Goal: Task Accomplishment & Management: Complete application form

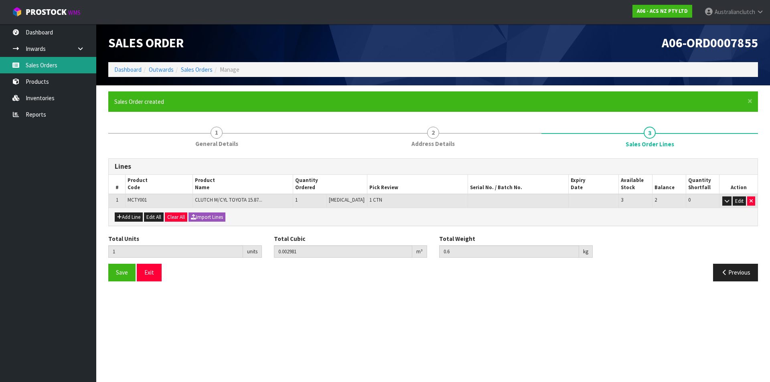
click at [43, 68] on link "Sales Orders" at bounding box center [48, 65] width 96 height 16
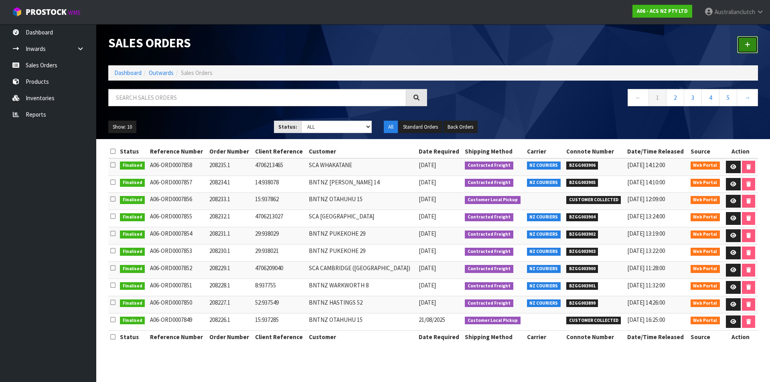
click at [741, 48] on link at bounding box center [747, 44] width 21 height 17
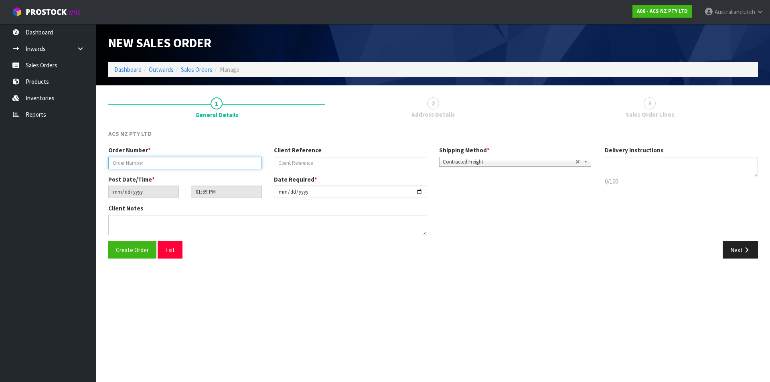
click at [164, 162] on input "text" at bounding box center [185, 163] width 154 height 12
type input "208241.1"
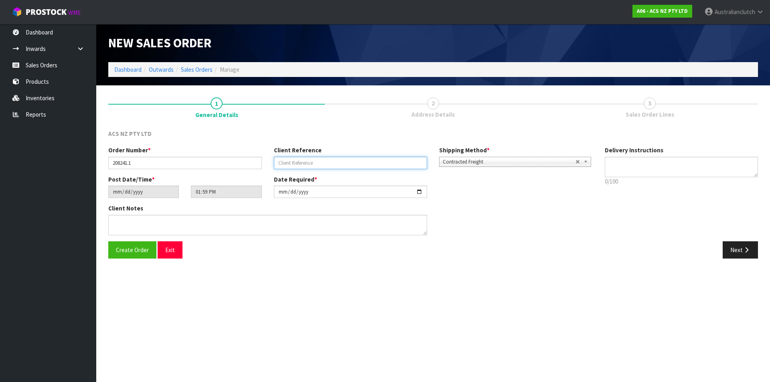
click at [326, 163] on input "text" at bounding box center [351, 163] width 154 height 12
paste input "4706214571"
type input "4706214571"
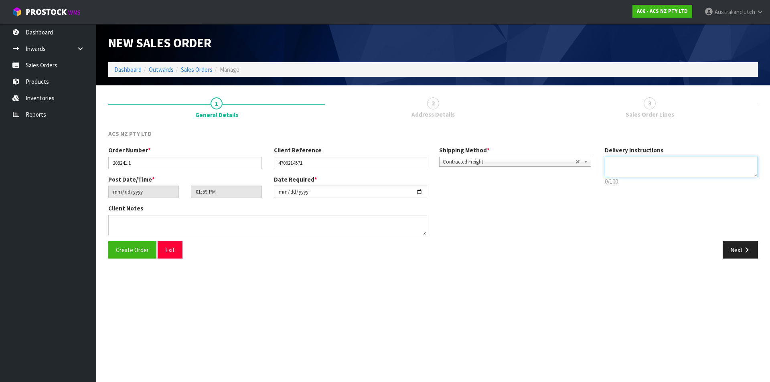
click at [636, 162] on textarea at bounding box center [681, 167] width 154 height 20
type textarea "NZC PLEASE"
click at [738, 252] on button "Next" at bounding box center [739, 249] width 35 height 17
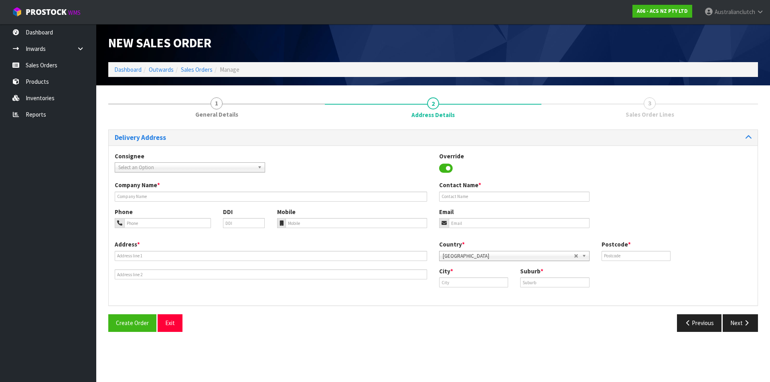
click at [143, 166] on span "Select an Option" at bounding box center [186, 168] width 136 height 10
type input "7053"
click at [144, 189] on li "7053 - SCA [PERSON_NAME]" at bounding box center [190, 190] width 146 height 10
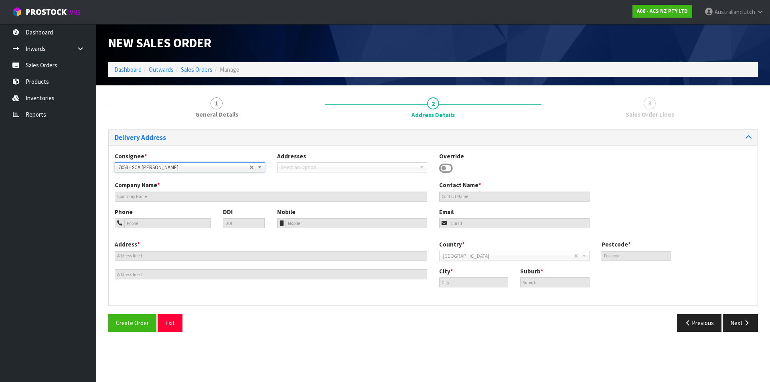
type input "[PERSON_NAME]"
type input "03 546 8633"
type input "[PERSON_NAME][EMAIL_ADDRESS][DOMAIN_NAME]"
type input "[STREET_ADDRESS][PERSON_NAME]"
type input "7010"
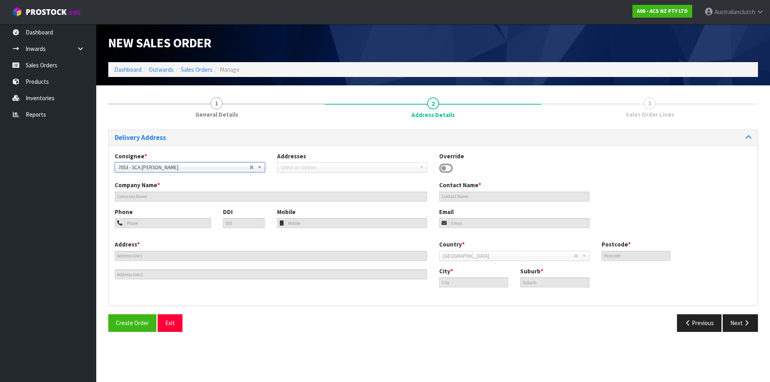
type input "[PERSON_NAME]"
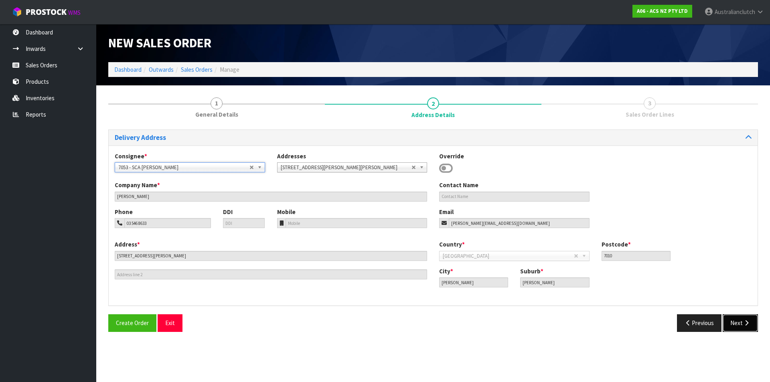
drag, startPoint x: 732, startPoint y: 323, endPoint x: 727, endPoint y: 321, distance: 5.6
click at [732, 323] on button "Next" at bounding box center [739, 322] width 35 height 17
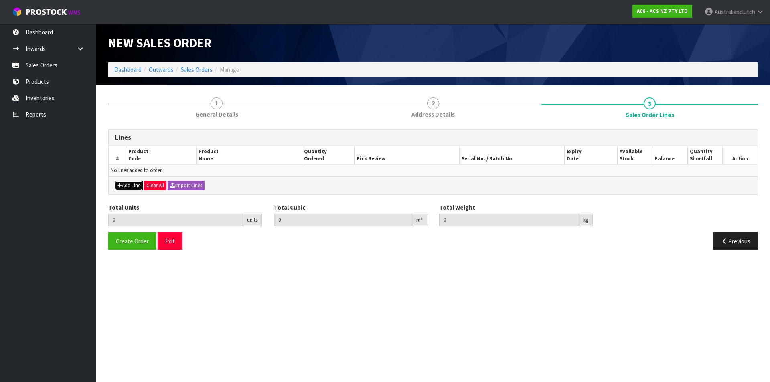
click at [136, 184] on button "Add Line" at bounding box center [129, 186] width 28 height 10
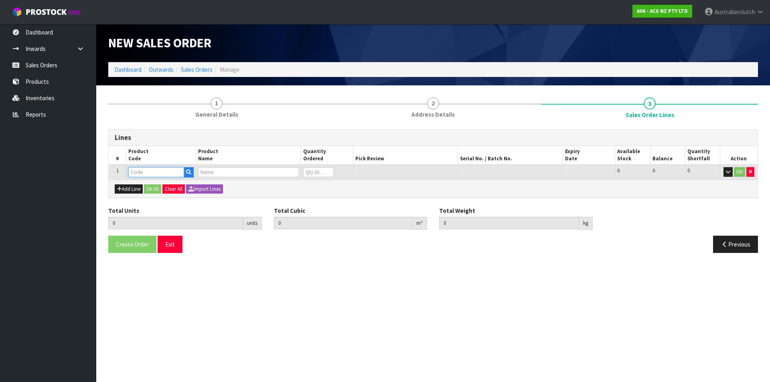
click at [144, 176] on input "text" at bounding box center [156, 172] width 56 height 10
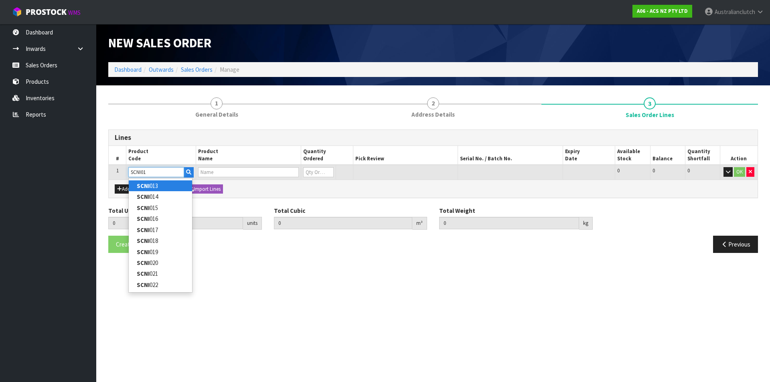
type input "SCNI016"
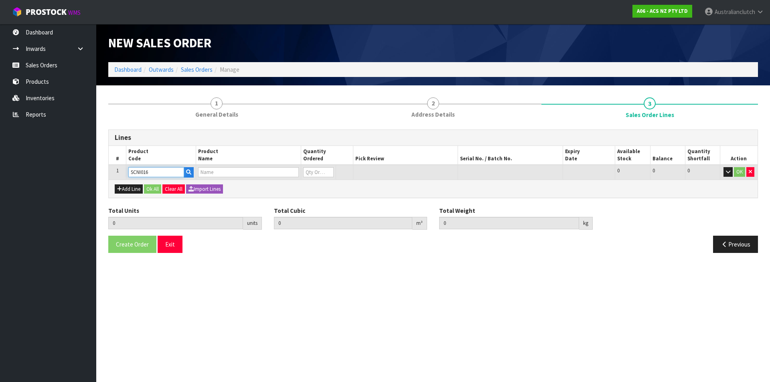
type input "0.000000"
type input "0.000"
type input "CLUTCH S/CYL NISSAN 19.05MM (3/4")"
type input "0"
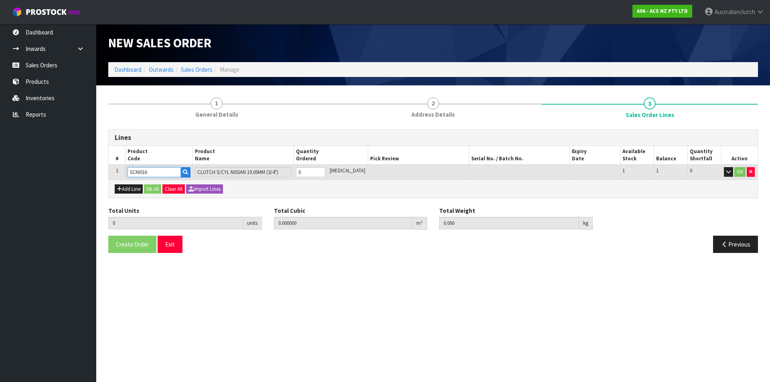
type input "SCNI016"
type input "1"
type input "0.000436"
type input "0.4"
type input "1"
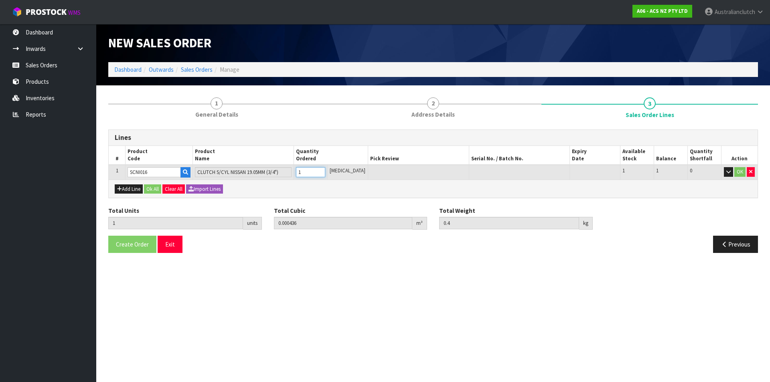
click at [325, 172] on input "1" at bounding box center [310, 172] width 29 height 10
click at [737, 176] on button "OK" at bounding box center [739, 172] width 11 height 10
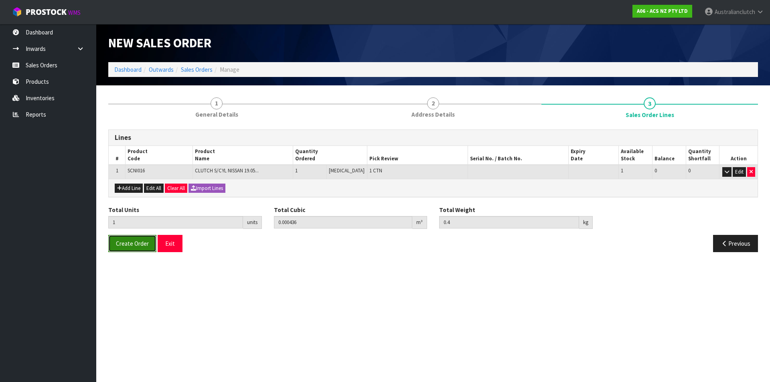
click at [130, 240] on span "Create Order" at bounding box center [132, 244] width 33 height 8
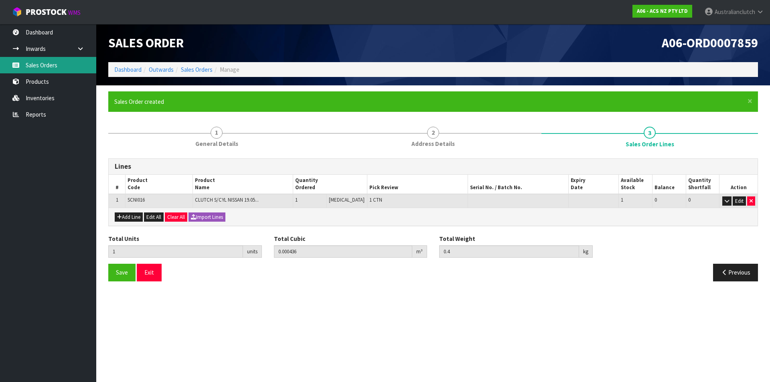
click at [50, 63] on link "Sales Orders" at bounding box center [48, 65] width 96 height 16
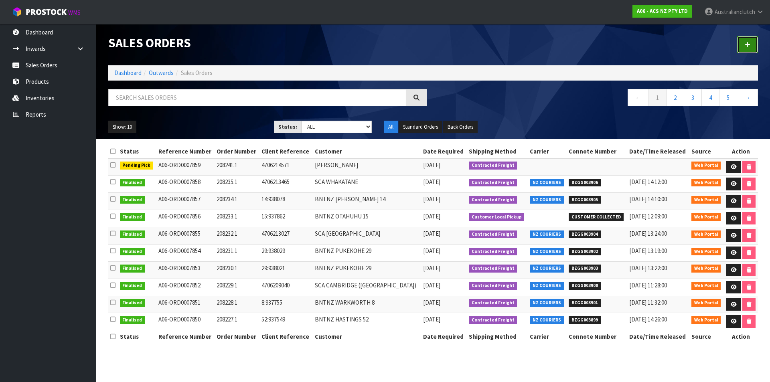
click at [739, 43] on link at bounding box center [747, 44] width 21 height 17
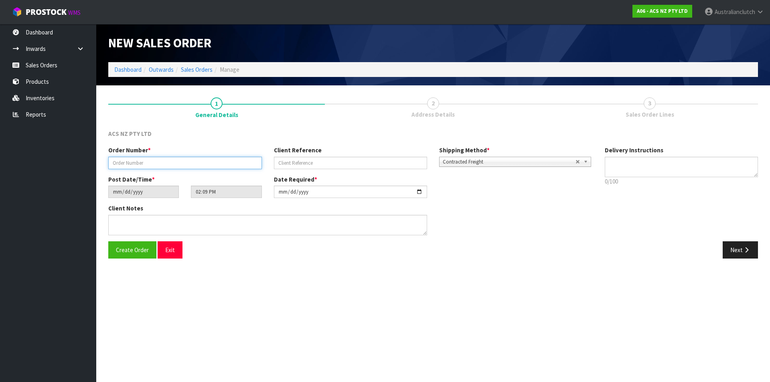
click at [233, 165] on input "text" at bounding box center [185, 163] width 154 height 12
paste input "208240.1"
type input "208240.1"
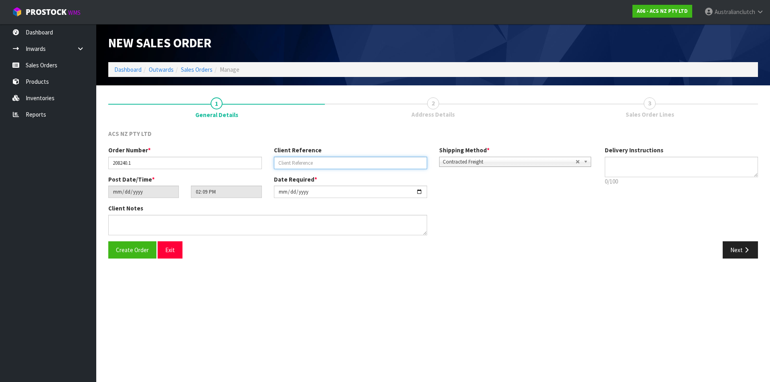
click at [393, 160] on input "text" at bounding box center [351, 163] width 154 height 12
paste input "4706149568"
type input "4706149568"
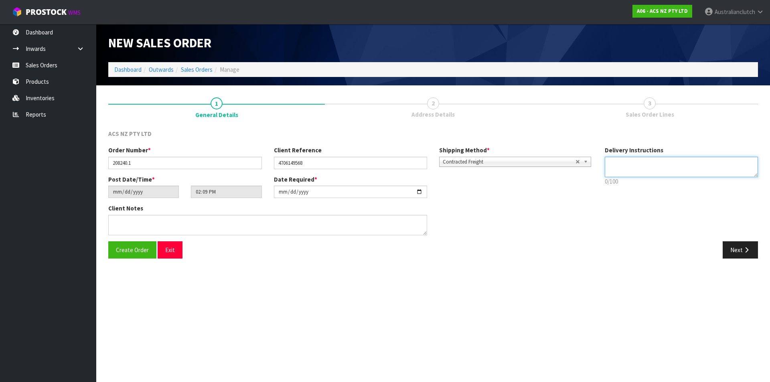
click at [648, 169] on textarea at bounding box center [681, 167] width 154 height 20
click at [620, 164] on textarea at bounding box center [681, 167] width 154 height 20
type textarea "NZC PLEASE"
click at [731, 257] on button "Next" at bounding box center [739, 249] width 35 height 17
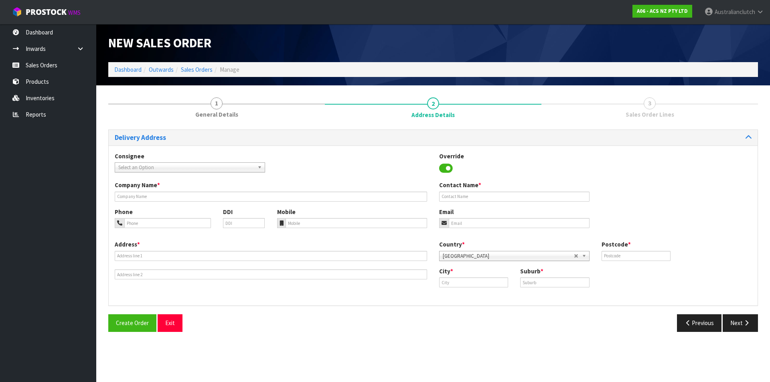
click at [141, 165] on span "Select an Option" at bounding box center [186, 168] width 136 height 10
type input "7008"
click at [137, 189] on li "7008 - SCA HASTINGS" at bounding box center [190, 190] width 146 height 10
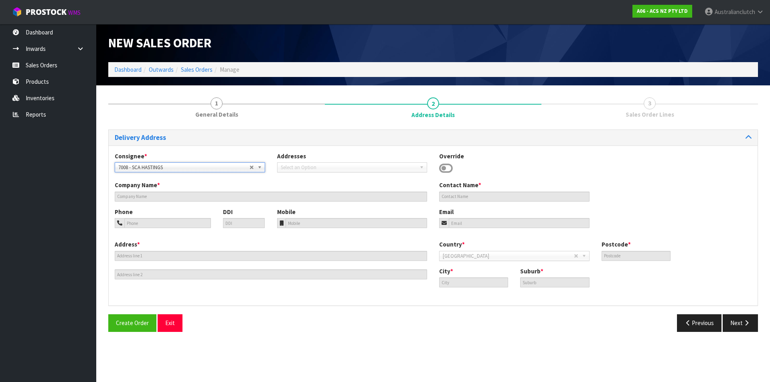
type input "SCA HASTINGS"
type input "06 870 4521"
type input "[EMAIL_ADDRESS][DOMAIN_NAME]"
type input "[GEOGRAPHIC_DATA]"
type input "4122"
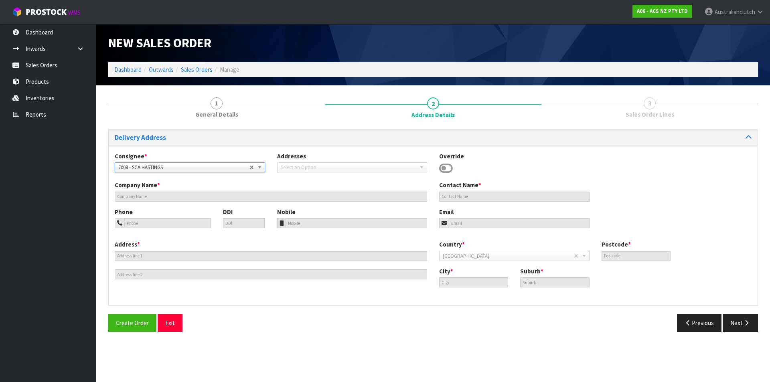
type input "Hastings"
type input "HASTINGS"
click at [734, 317] on button "Next" at bounding box center [739, 322] width 35 height 17
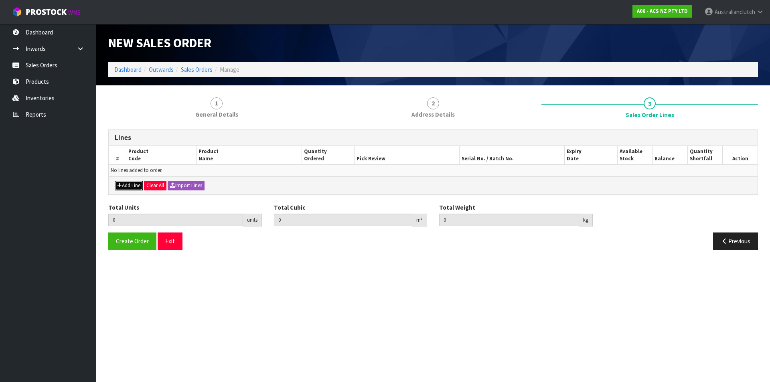
click at [133, 182] on button "Add Line" at bounding box center [129, 186] width 28 height 10
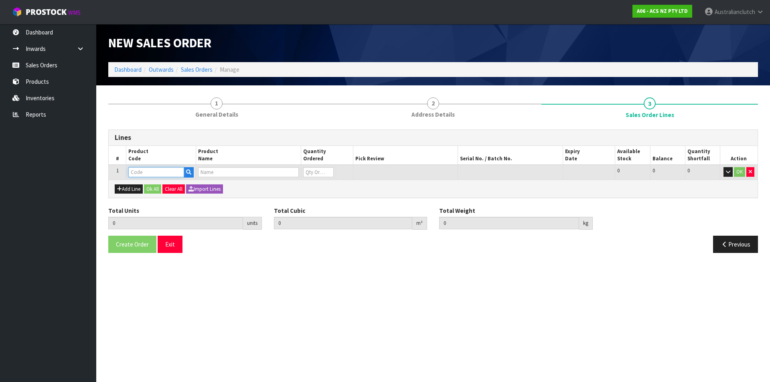
click at [152, 172] on input "text" at bounding box center [156, 172] width 56 height 10
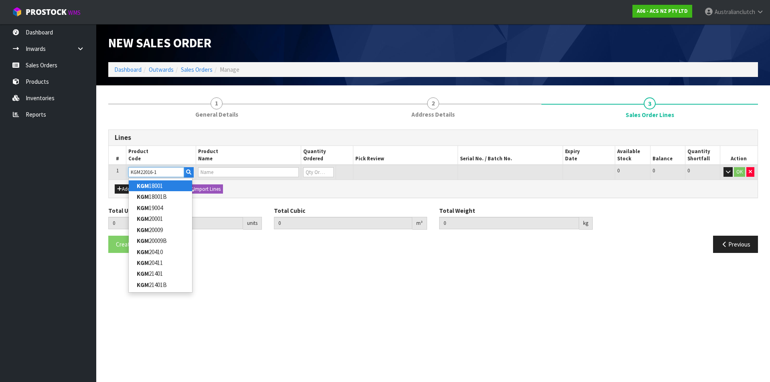
type input "KGM22016-1A"
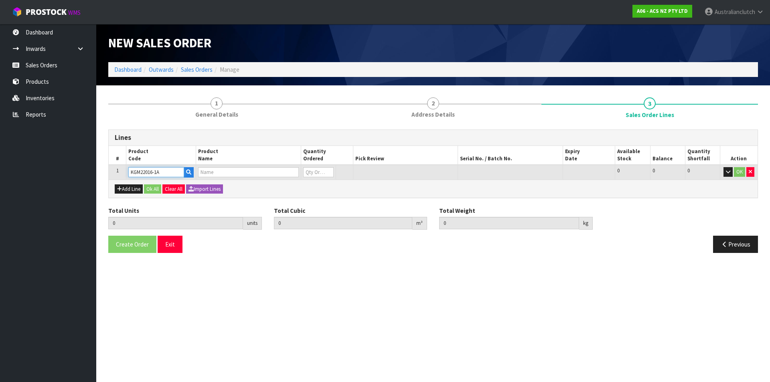
type input "0.000000"
type input "0.000"
type input "KIT HD GMH RODEO 1.9/2.3L"
type input "0"
type input "KGM22016-1A"
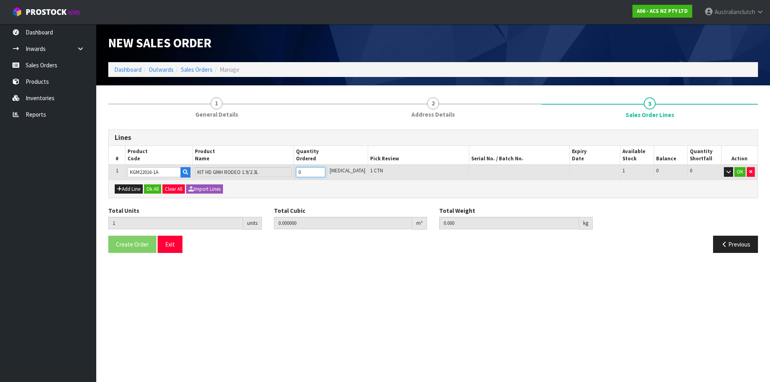
type input "1"
type input "0.011968"
type input "6.85"
type input "1"
click at [325, 170] on input "1" at bounding box center [310, 172] width 29 height 10
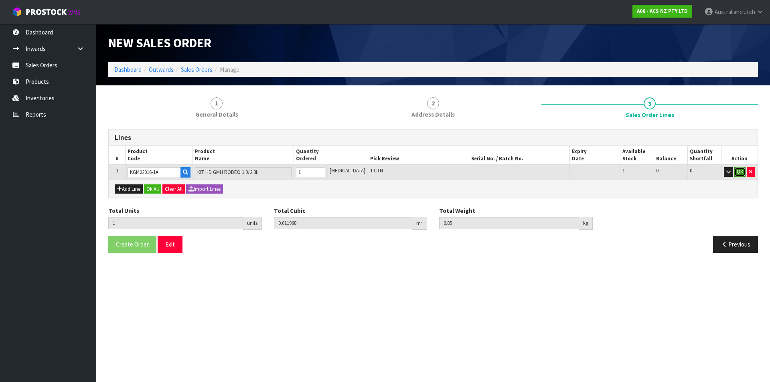
click at [741, 174] on button "OK" at bounding box center [739, 172] width 11 height 10
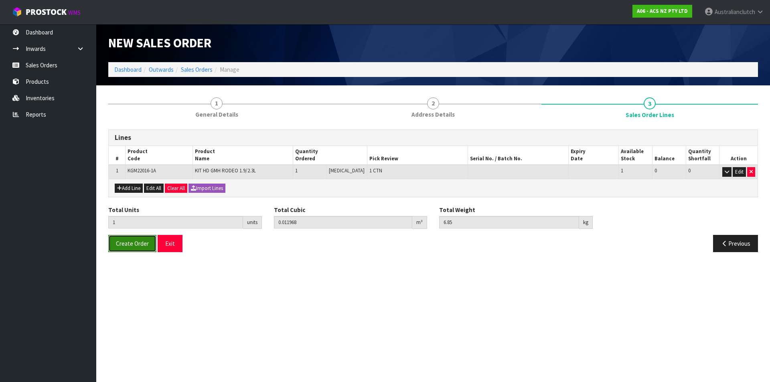
click at [144, 241] on span "Create Order" at bounding box center [132, 244] width 33 height 8
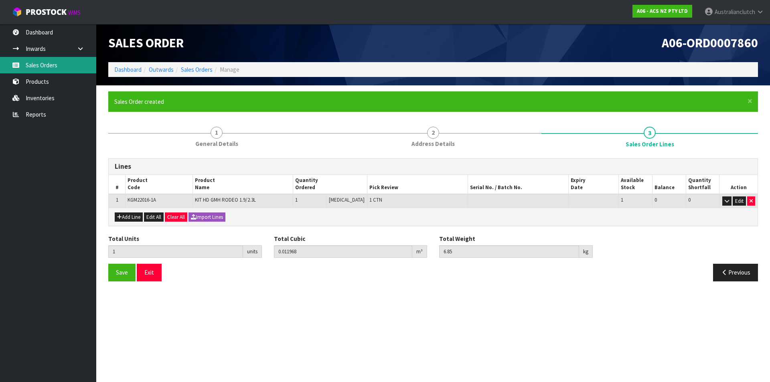
click at [69, 61] on link "Sales Orders" at bounding box center [48, 65] width 96 height 16
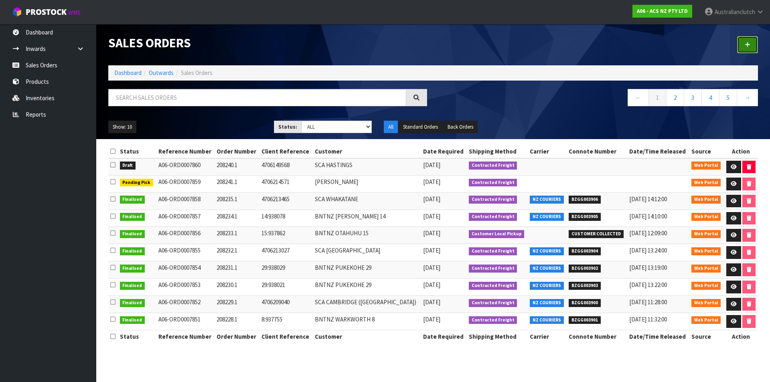
click at [737, 42] on link at bounding box center [747, 44] width 21 height 17
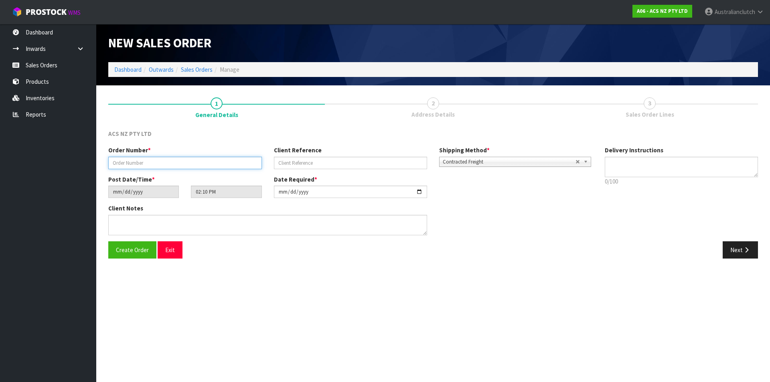
click at [182, 158] on input "text" at bounding box center [185, 163] width 154 height 12
paste input "208236.1"
type input "208236.1"
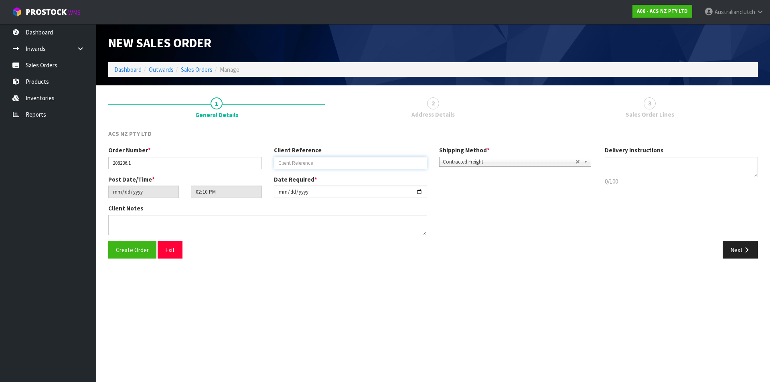
click at [302, 164] on input "text" at bounding box center [351, 163] width 154 height 12
paste input "4706128229"
type input "4706128229"
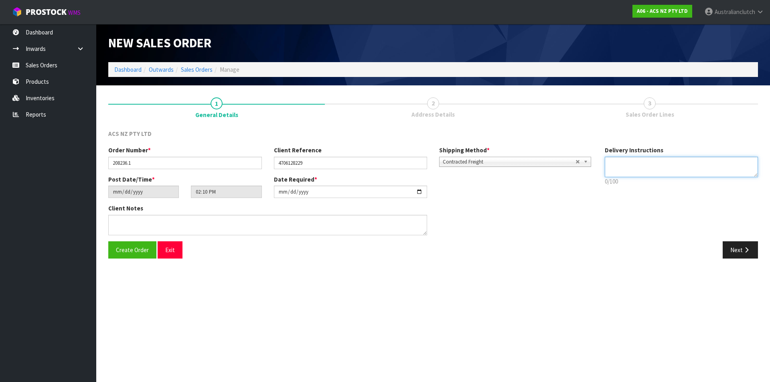
click at [647, 166] on textarea at bounding box center [681, 167] width 154 height 20
type textarea "NZC PLEASE"
click at [744, 255] on button "Next" at bounding box center [739, 249] width 35 height 17
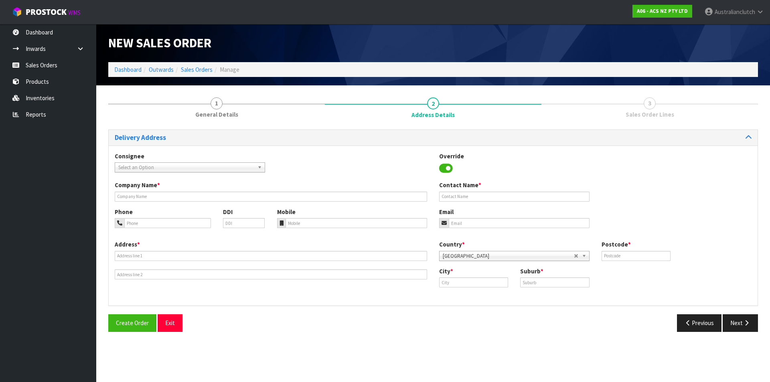
click at [141, 164] on span "Select an Option" at bounding box center [186, 168] width 136 height 10
type input "7016"
click at [147, 188] on li "7016 - SCA ALICETOWN" at bounding box center [190, 190] width 146 height 10
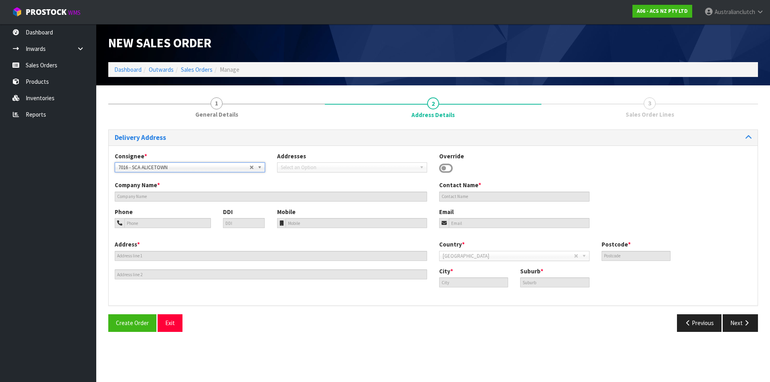
type input "SCA ALICETOWN"
type input "04 569 1576"
type input "[EMAIL_ADDRESS][DOMAIN_NAME]"
type input "[STREET_ADDRESS]"
type input "5010"
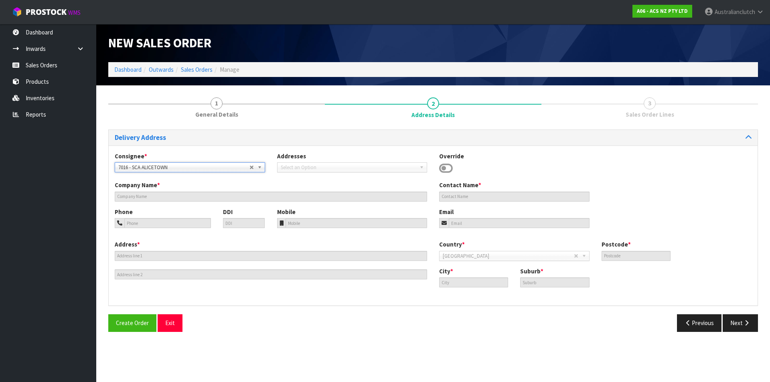
type input "[GEOGRAPHIC_DATA]"
type input "ALICETOWN"
click at [736, 320] on button "Next" at bounding box center [739, 322] width 35 height 17
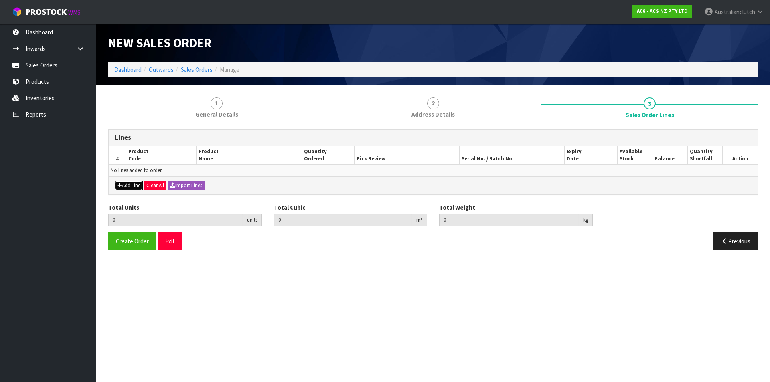
click at [127, 186] on button "Add Line" at bounding box center [129, 186] width 28 height 10
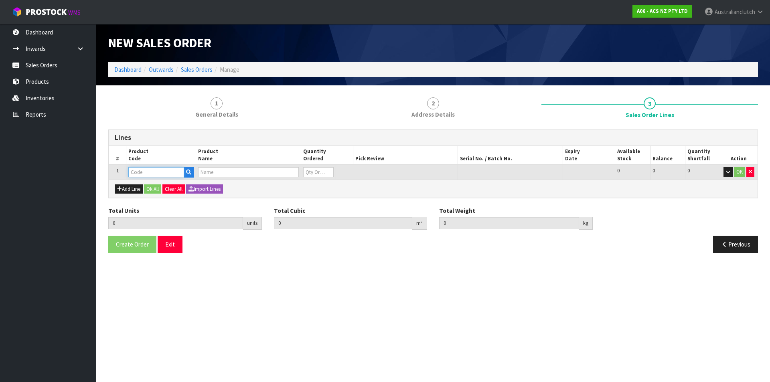
drag, startPoint x: 131, startPoint y: 179, endPoint x: 136, endPoint y: 172, distance: 8.8
click at [135, 172] on input "text" at bounding box center [156, 172] width 56 height 10
type input "HDGM001"
type input "0.000000"
type input "0.000"
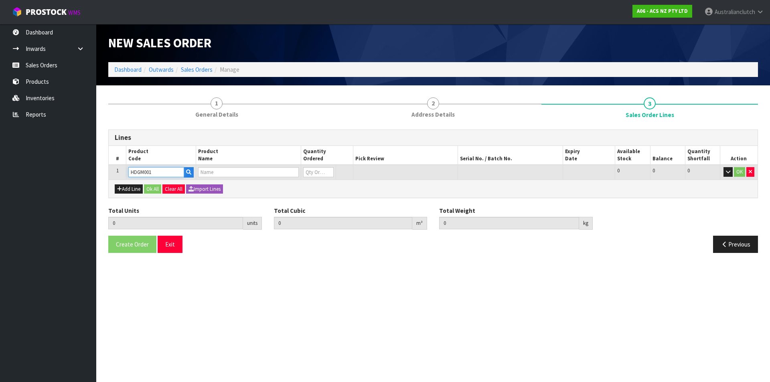
type input "HYDRAULIC DAMPER GM"
type input "0"
type input "HDGM001"
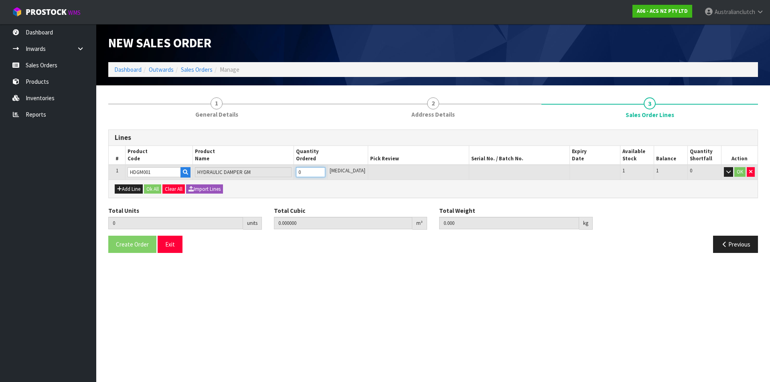
type input "1"
type input "0.00126"
type input "0.4"
type input "1"
click at [325, 170] on input "1" at bounding box center [310, 172] width 29 height 10
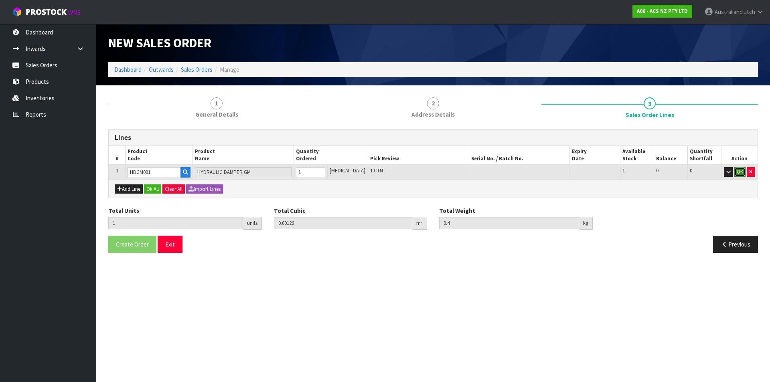
click at [744, 172] on button "OK" at bounding box center [739, 172] width 11 height 10
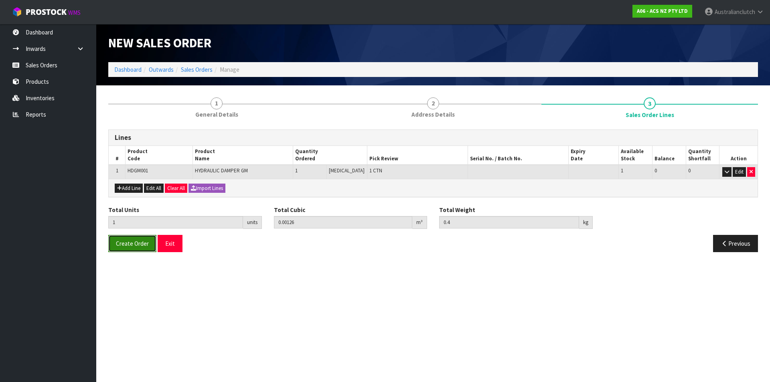
click at [145, 243] on span "Create Order" at bounding box center [132, 244] width 33 height 8
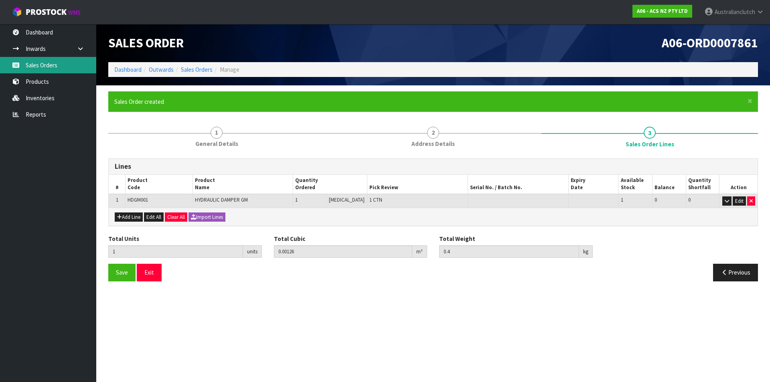
click at [54, 65] on link "Sales Orders" at bounding box center [48, 65] width 96 height 16
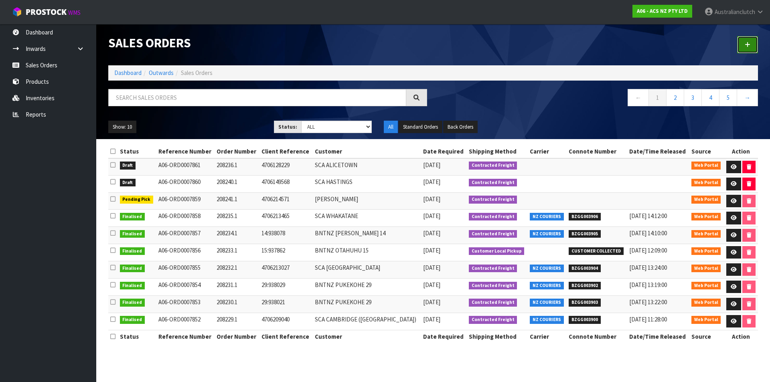
click at [742, 43] on link at bounding box center [747, 44] width 21 height 17
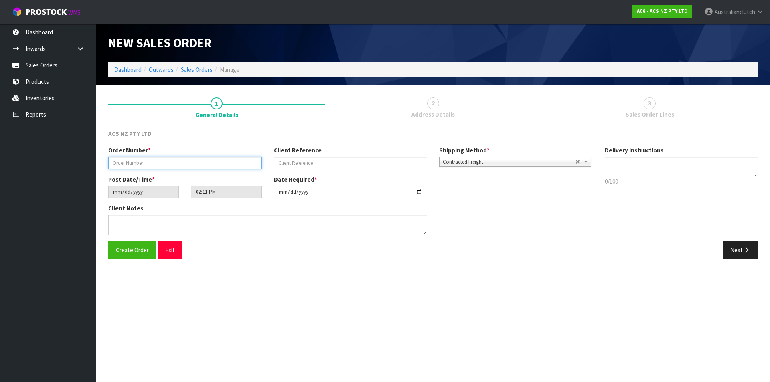
drag, startPoint x: 248, startPoint y: 158, endPoint x: 251, endPoint y: 153, distance: 6.1
click at [248, 158] on input "text" at bounding box center [185, 163] width 154 height 12
paste input "208237.1"
type input "208237.1"
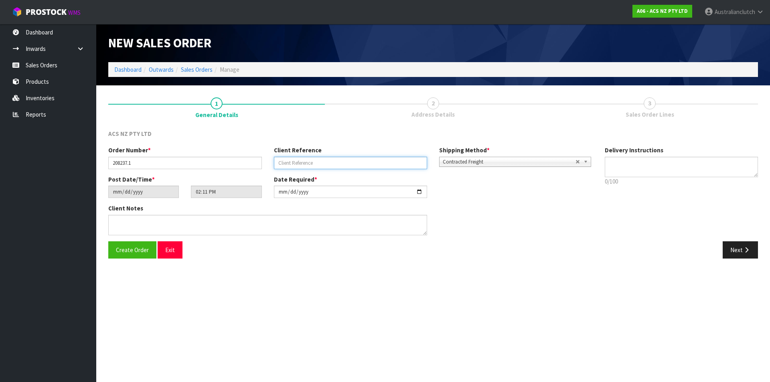
click at [309, 158] on input "text" at bounding box center [351, 163] width 154 height 12
paste input "4706141939"
type input "4706141939"
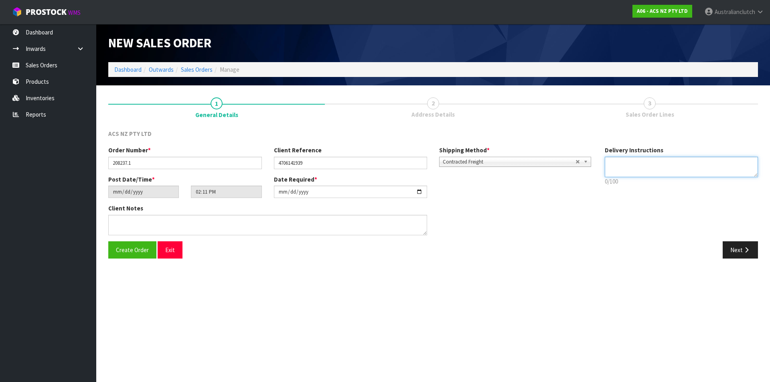
click at [681, 165] on textarea at bounding box center [681, 167] width 154 height 20
type textarea "NZC PLEASE"
click at [739, 248] on button "Next" at bounding box center [739, 249] width 35 height 17
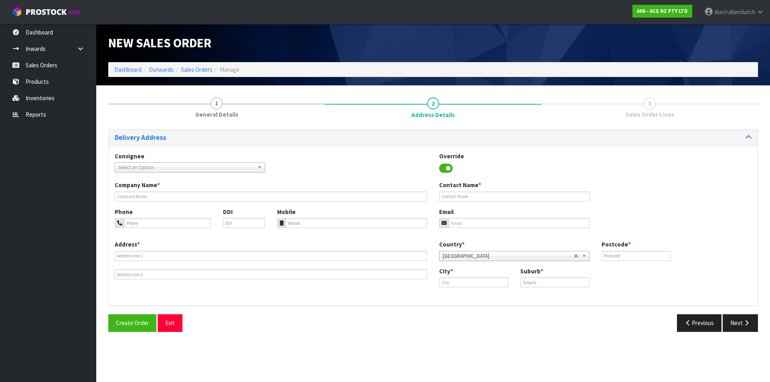
click at [133, 164] on span "Select an Option" at bounding box center [186, 168] width 136 height 10
type input "7045"
click at [151, 192] on li "7045 - SCA PUKEKOHE" at bounding box center [190, 190] width 146 height 10
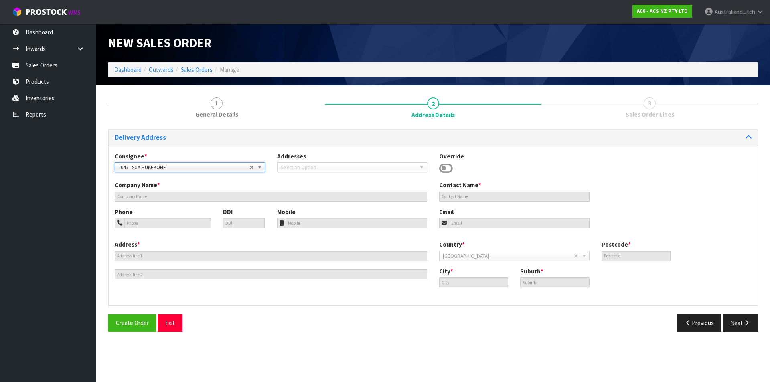
type input "SCA PUKEKOHE"
type input "09 239 2073"
type input "[EMAIL_ADDRESS][DOMAIN_NAME]"
type input "[STREET_ADDRESS][PERSON_NAME]"
type input "2120"
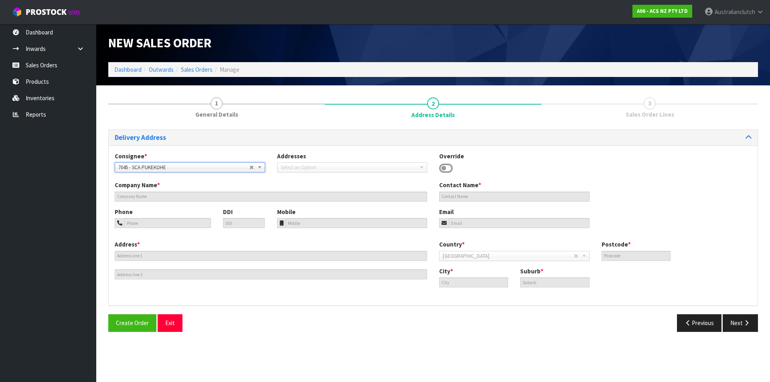
type input "[GEOGRAPHIC_DATA]"
type input "PUKEKOHE"
drag, startPoint x: 736, startPoint y: 322, endPoint x: 478, endPoint y: 258, distance: 265.9
click at [736, 321] on button "Next" at bounding box center [739, 322] width 35 height 17
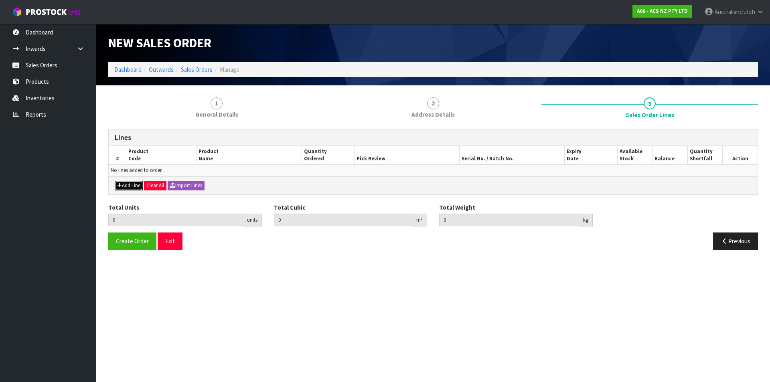
click at [131, 184] on button "Add Line" at bounding box center [129, 186] width 28 height 10
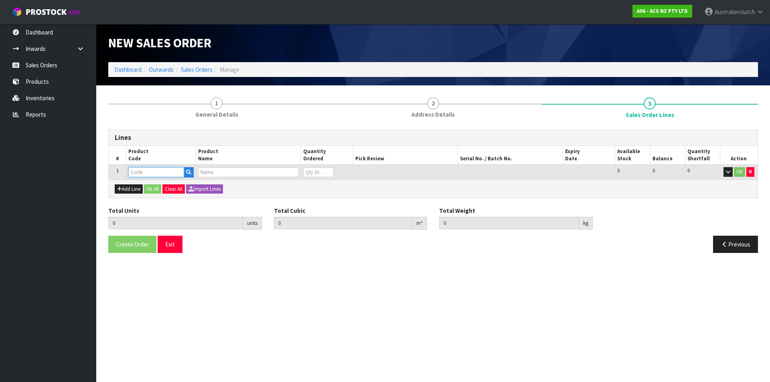
click at [139, 173] on input "text" at bounding box center [156, 172] width 56 height 10
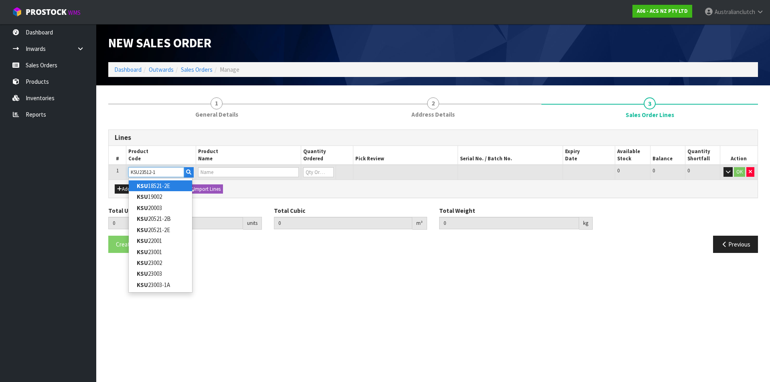
type input "KSU23512-1A"
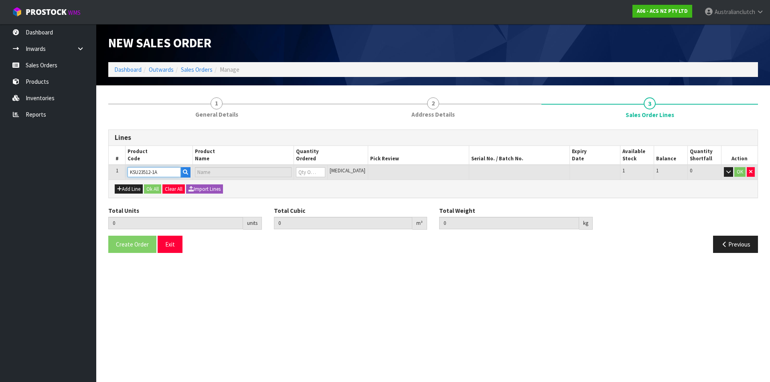
type input "0.000000"
type input "0.000"
type input "KIT PER SUB BRZ TOYO 86 2.0L INC F/W"
type input "0"
type input "KSU23512-1A"
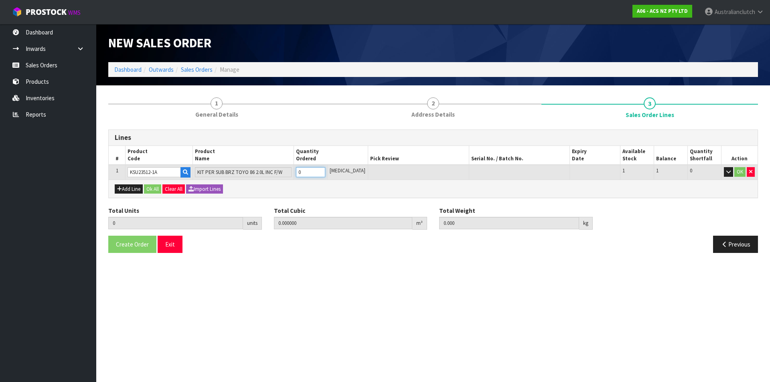
type input "1"
type input "0.01924"
type input "13.4"
drag, startPoint x: 329, startPoint y: 170, endPoint x: 411, endPoint y: 170, distance: 82.2
type input "1"
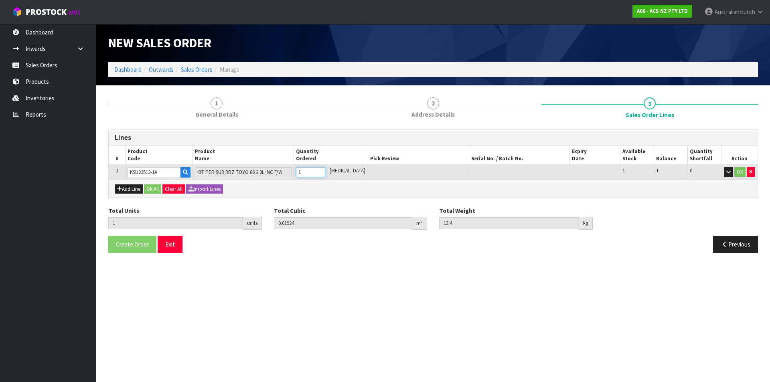
click at [325, 170] on input "1" at bounding box center [310, 172] width 29 height 10
click at [735, 169] on button "OK" at bounding box center [739, 172] width 11 height 10
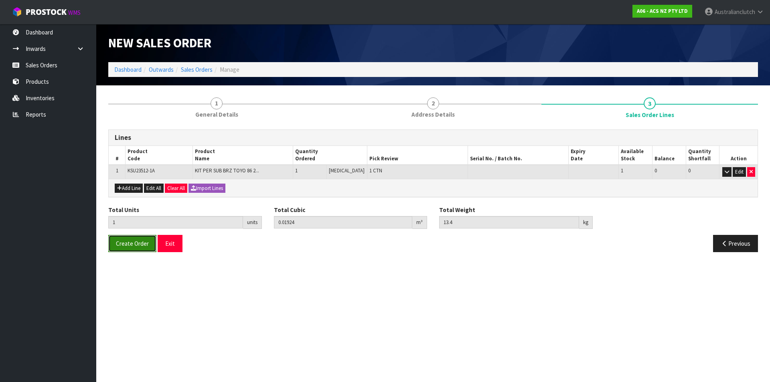
click at [122, 241] on span "Create Order" at bounding box center [132, 244] width 33 height 8
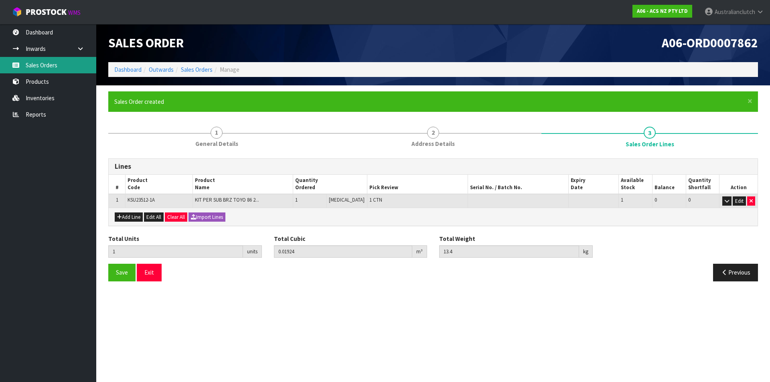
click at [29, 63] on link "Sales Orders" at bounding box center [48, 65] width 96 height 16
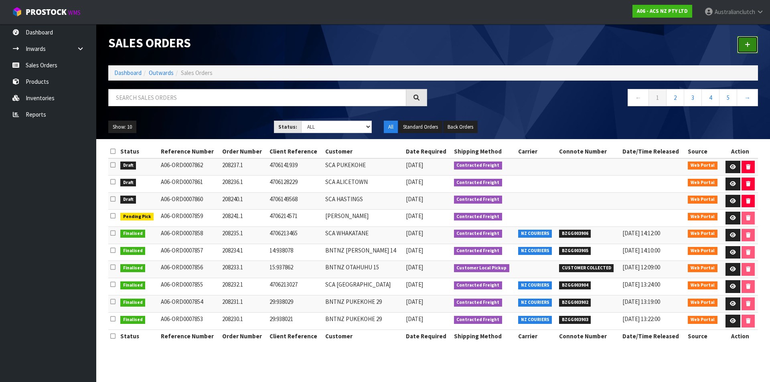
click at [753, 49] on link at bounding box center [747, 44] width 21 height 17
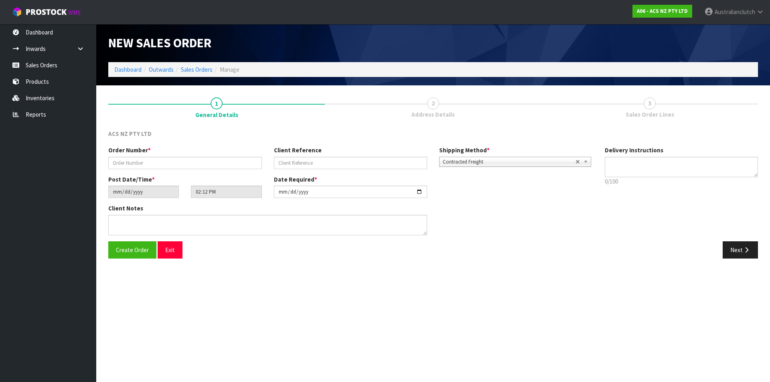
click at [211, 154] on div "Order Number *" at bounding box center [185, 157] width 166 height 23
click at [211, 157] on input "text" at bounding box center [185, 163] width 154 height 12
paste input "208238.1"
type input "208238.1"
click at [321, 157] on input "text" at bounding box center [351, 163] width 154 height 12
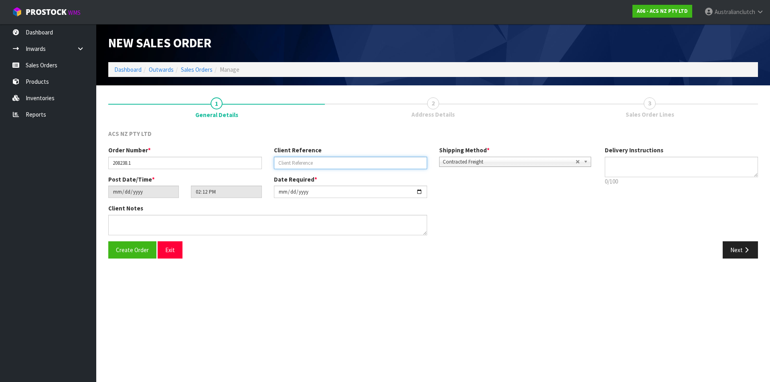
paste input "4706107508"
type input "4706107508"
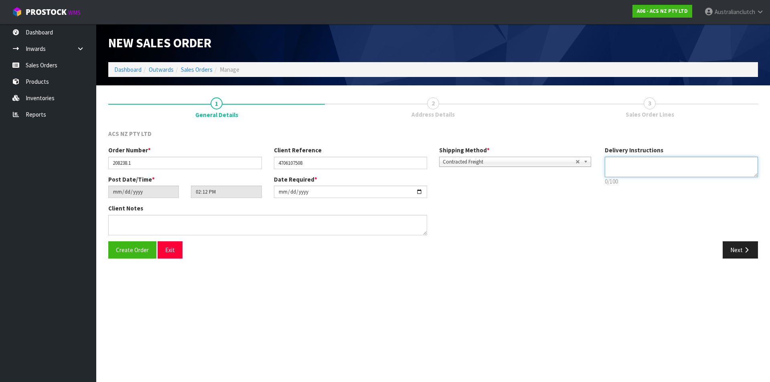
click at [632, 176] on textarea at bounding box center [681, 167] width 154 height 20
type textarea "NZC PLEASE"
click at [736, 250] on button "Next" at bounding box center [739, 249] width 35 height 17
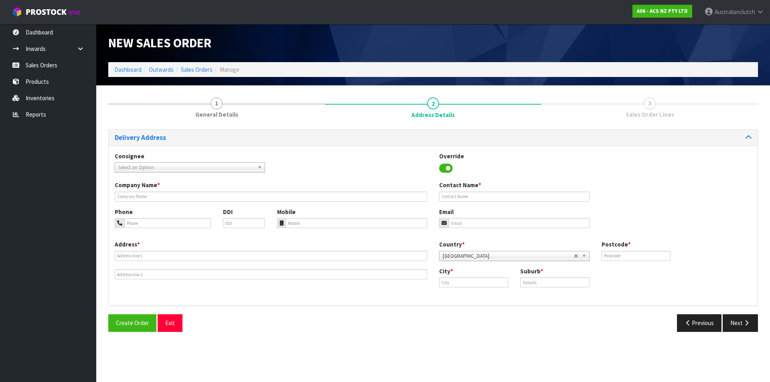
click at [162, 166] on span "Select an Option" at bounding box center [186, 168] width 136 height 10
type input "7011"
click at [164, 190] on li "7011 - SCA WHANGAREI" at bounding box center [190, 190] width 146 height 10
type input "SCA WHANGAREI"
type input "09 4596440"
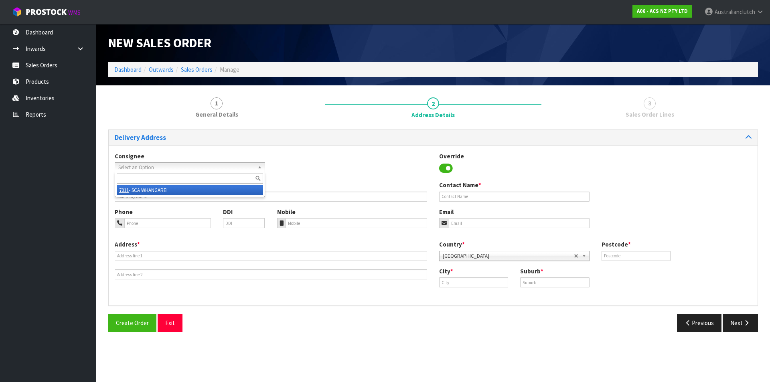
type input "[EMAIL_ADDRESS][DOMAIN_NAME]"
type input "[STREET_ADDRESS]"
type input "0110"
type input "Whangarei"
type input "WHANGAREI"
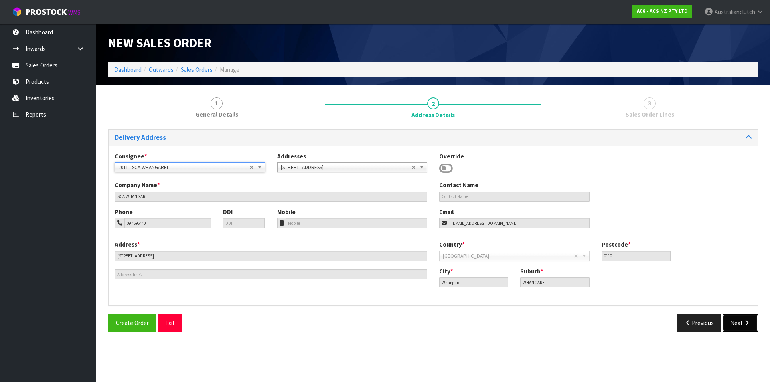
drag, startPoint x: 738, startPoint y: 329, endPoint x: 495, endPoint y: 263, distance: 252.2
click at [738, 329] on button "Next" at bounding box center [739, 322] width 35 height 17
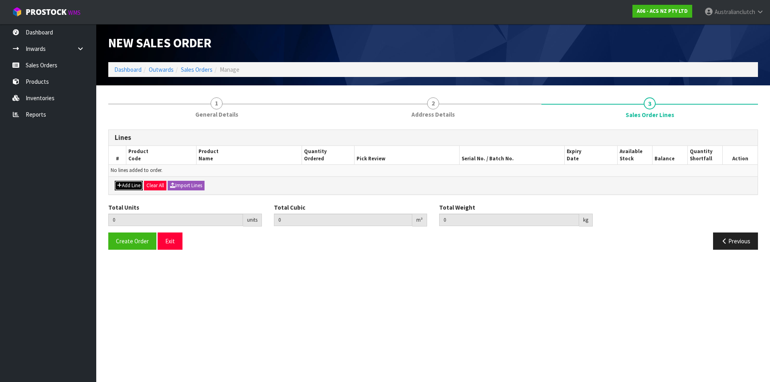
click at [134, 183] on button "Add Line" at bounding box center [129, 186] width 28 height 10
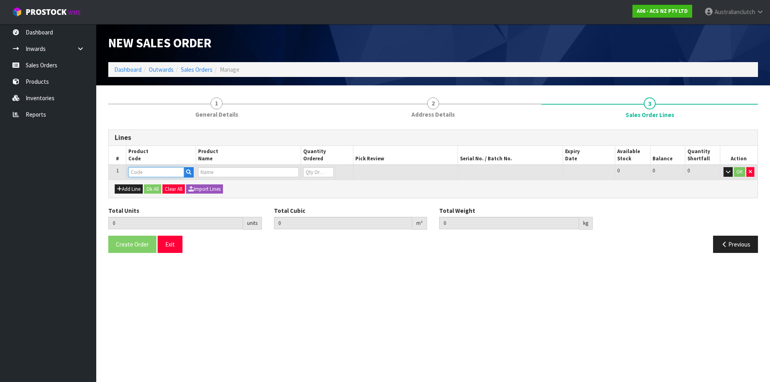
click at [150, 173] on input "text" at bounding box center [156, 172] width 56 height 10
type input "MCFD003"
type input "0.000000"
type input "0.000"
type input "CLUTCH M/CYL FORD 15.87MM (5/8")"
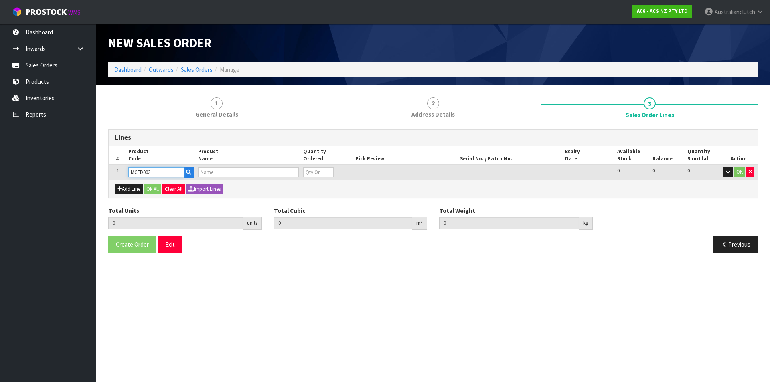
type input "0"
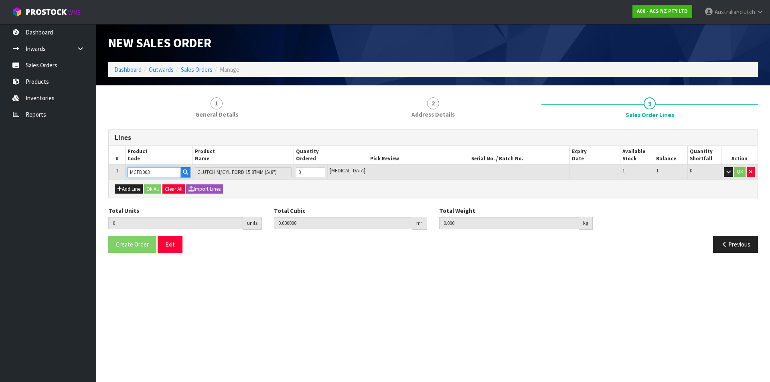
type input "MCFD003"
type input "1"
type input "0.002981"
type input "0.9"
type input "1"
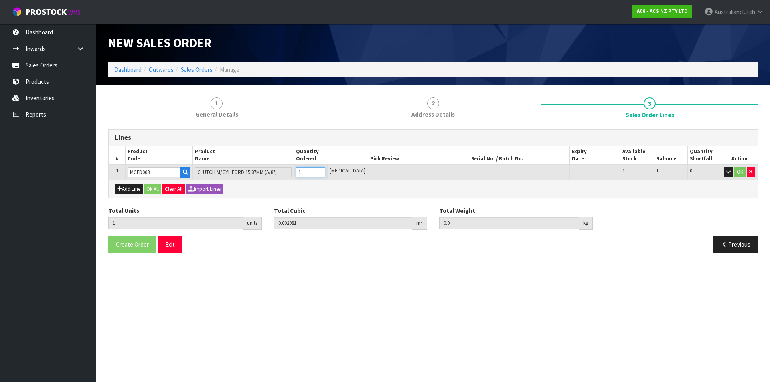
click at [325, 170] on input "1" at bounding box center [310, 172] width 29 height 10
click at [737, 174] on button "OK" at bounding box center [739, 172] width 11 height 10
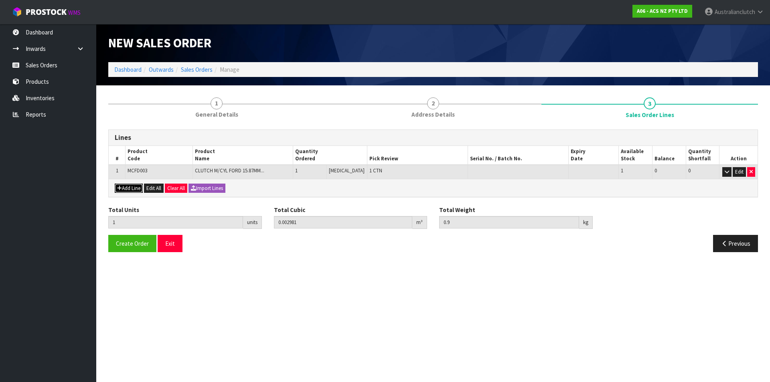
click at [129, 186] on button "Add Line" at bounding box center [129, 189] width 28 height 10
type input "0"
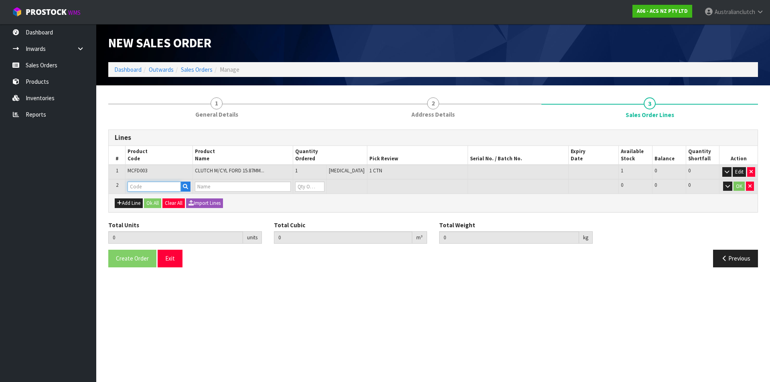
click at [154, 184] on input "text" at bounding box center [153, 187] width 53 height 10
type input "SCFD028"
type input "1"
type input "0.002981"
type input "0.9"
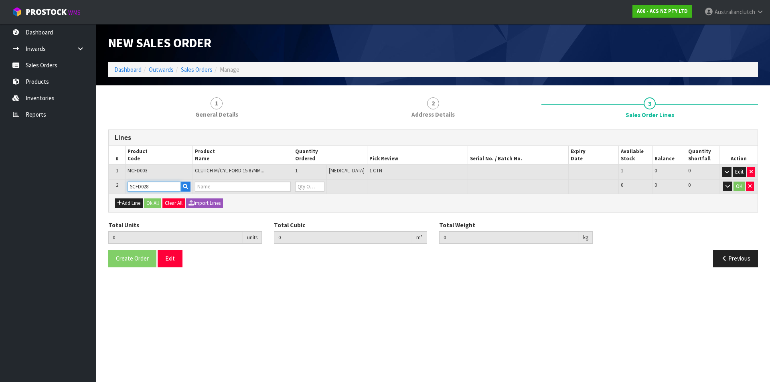
type input "CLUTCH S/CYL FORD 19.05MM (3/4")"
type input "0"
type input "SCFD028"
type input "2"
type input "0.005962"
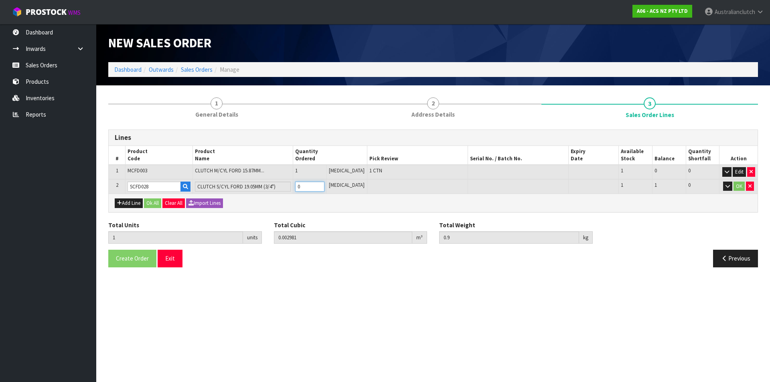
type input "1.3"
type input "1"
click at [324, 185] on input "1" at bounding box center [309, 187] width 29 height 10
click at [740, 188] on button "OK" at bounding box center [738, 187] width 11 height 10
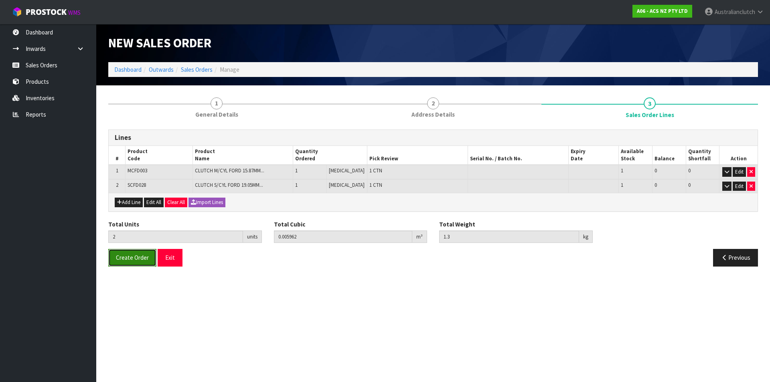
click at [141, 261] on span "Create Order" at bounding box center [132, 258] width 33 height 8
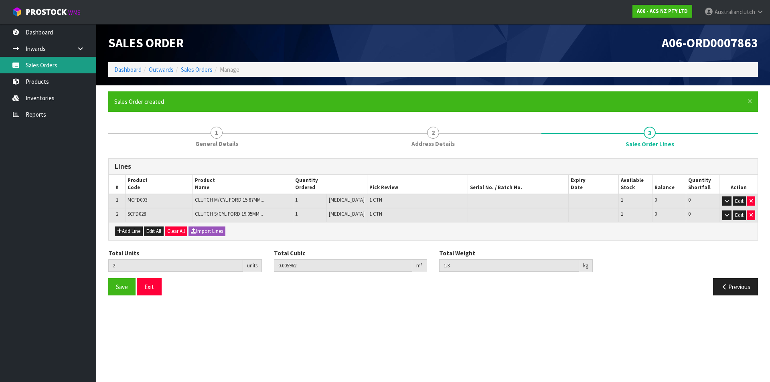
click at [42, 64] on link "Sales Orders" at bounding box center [48, 65] width 96 height 16
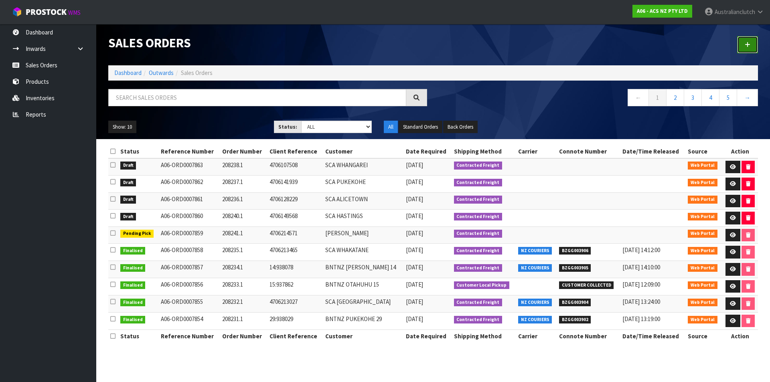
click at [750, 45] on link at bounding box center [747, 44] width 21 height 17
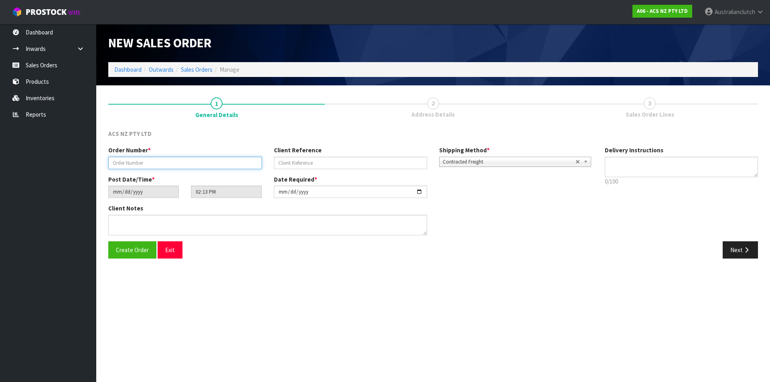
click at [130, 160] on input "text" at bounding box center [185, 163] width 154 height 12
type input "208239.1"
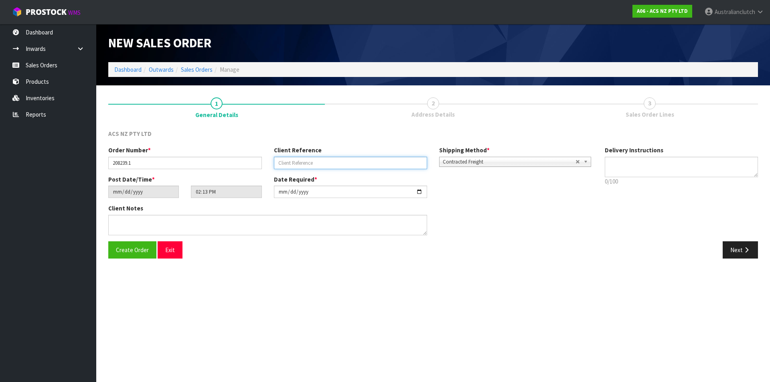
click at [342, 165] on input "text" at bounding box center [351, 163] width 154 height 12
paste input "4706179542"
type input "4706179542"
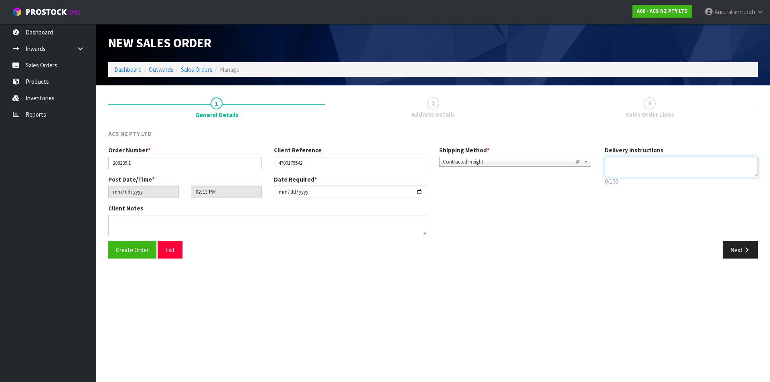
click at [654, 166] on textarea at bounding box center [681, 167] width 154 height 20
type textarea "NZC PLEASE"
click at [736, 248] on button "Next" at bounding box center [739, 249] width 35 height 17
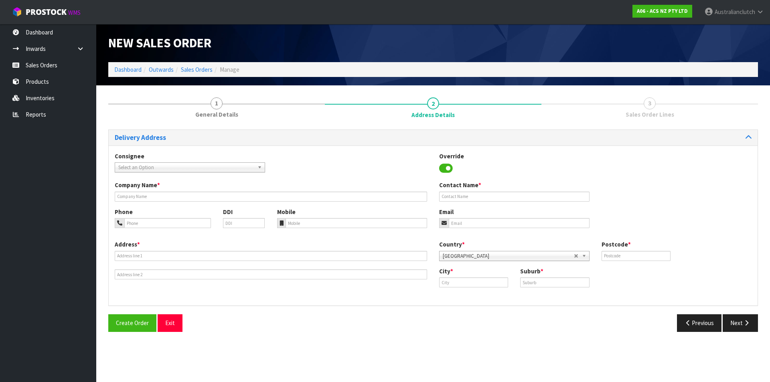
click at [137, 170] on span "Select an Option" at bounding box center [186, 168] width 136 height 10
type input "7022"
click at [152, 191] on li "7022 - SCA BLENHEIM" at bounding box center [190, 190] width 146 height 10
type input "SCA BLENHEIM"
type input "03 579 3480"
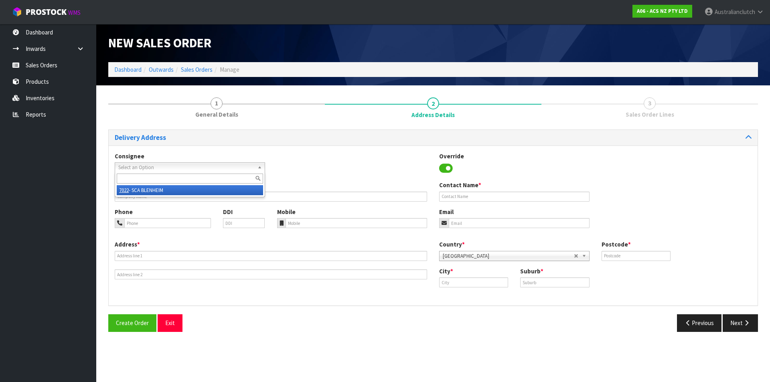
type input "[EMAIL_ADDRESS][DOMAIN_NAME]"
type input "[STREET_ADDRESS]"
type input "7201"
type input "Blenheim"
type input "BLENHEIM"
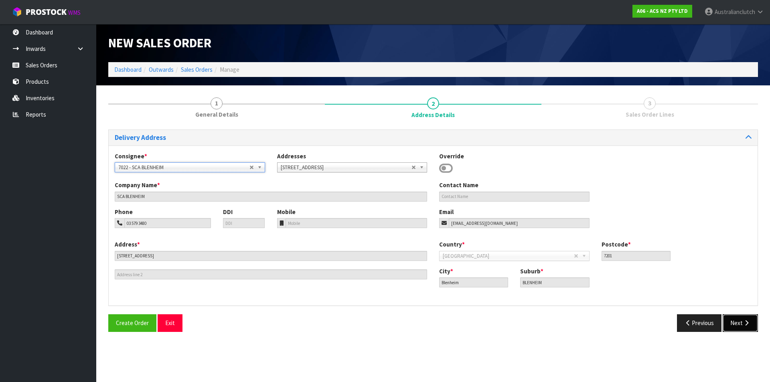
click at [750, 319] on button "Next" at bounding box center [739, 322] width 35 height 17
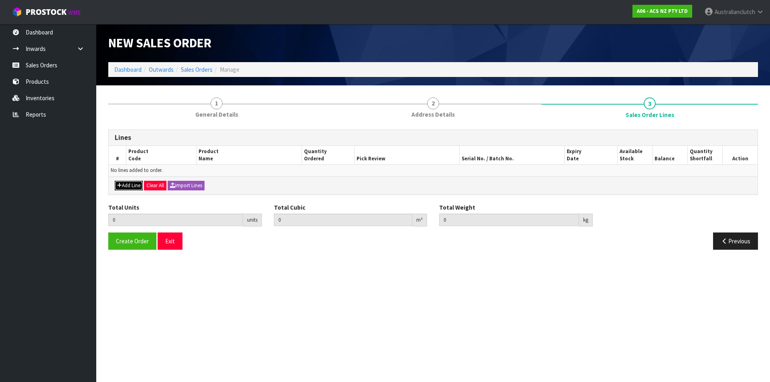
click at [125, 185] on button "Add Line" at bounding box center [129, 186] width 28 height 10
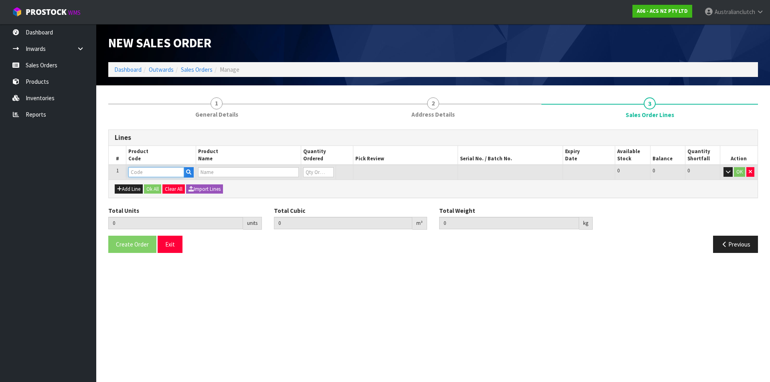
click at [135, 170] on input "text" at bounding box center [156, 172] width 56 height 10
type input "SCLE009"
type input "0.000000"
type input "0.000"
type input "CLUTCH S/CYL LEYLAND 23.81MM (15/16")"
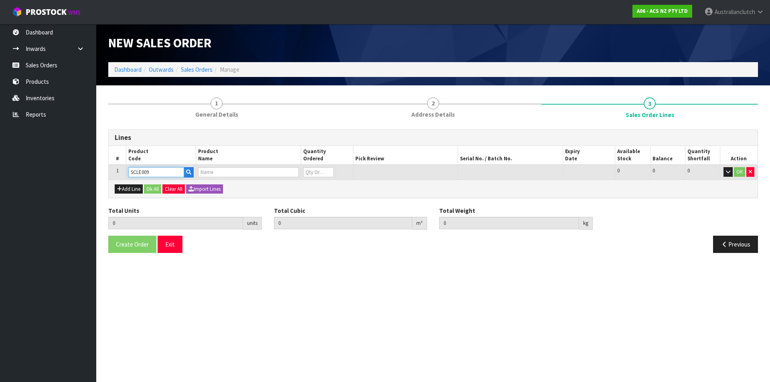
type input "0"
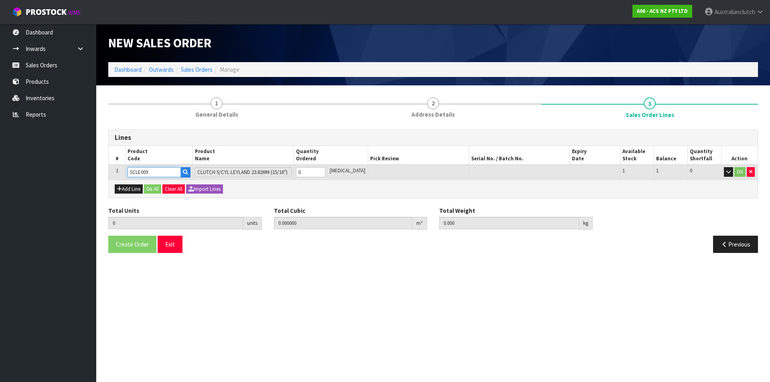
type input "SCLE009"
type input "1"
type input "0.002981"
type input "0.2"
type input "1"
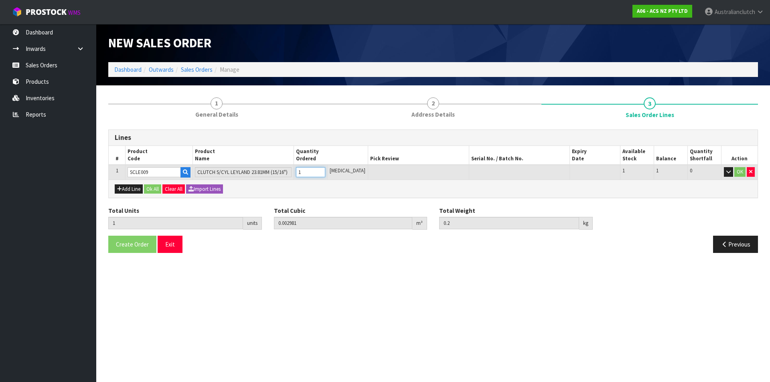
click at [325, 171] on input "1" at bounding box center [310, 172] width 29 height 10
click at [742, 174] on button "OK" at bounding box center [739, 172] width 11 height 10
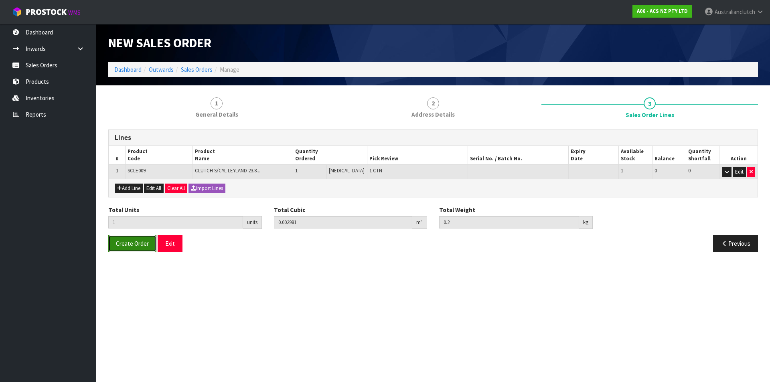
click at [140, 242] on span "Create Order" at bounding box center [132, 244] width 33 height 8
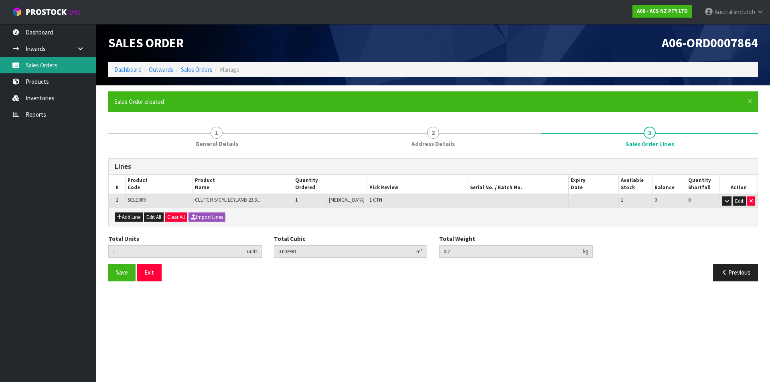
click at [59, 62] on link "Sales Orders" at bounding box center [48, 65] width 96 height 16
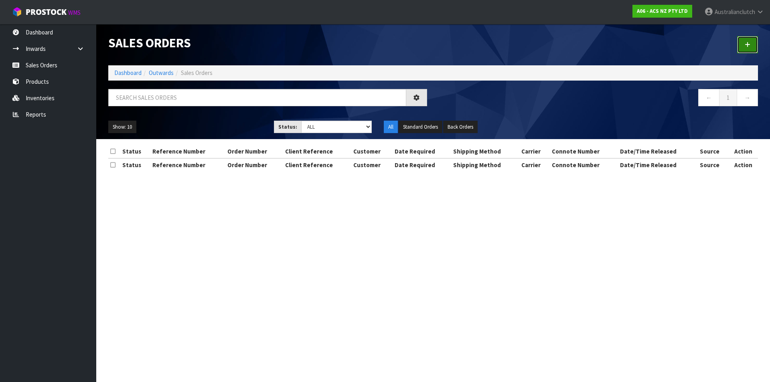
click at [746, 43] on icon at bounding box center [747, 45] width 6 height 6
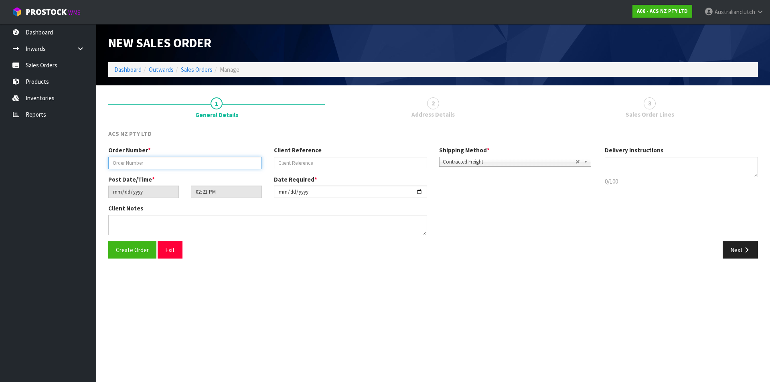
click at [153, 165] on input "text" at bounding box center [185, 163] width 154 height 12
type input "208243.1"
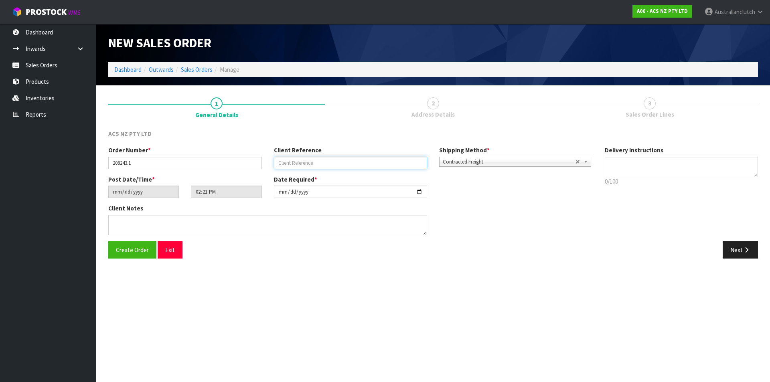
click at [315, 161] on input "text" at bounding box center [351, 163] width 154 height 12
type input "12:938345"
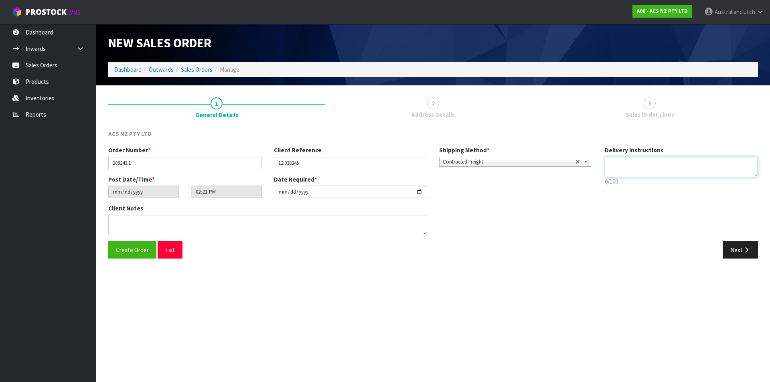
click at [617, 169] on textarea at bounding box center [681, 167] width 154 height 20
type textarea "NZC PLEASE"
click at [732, 250] on button "Next" at bounding box center [739, 249] width 35 height 17
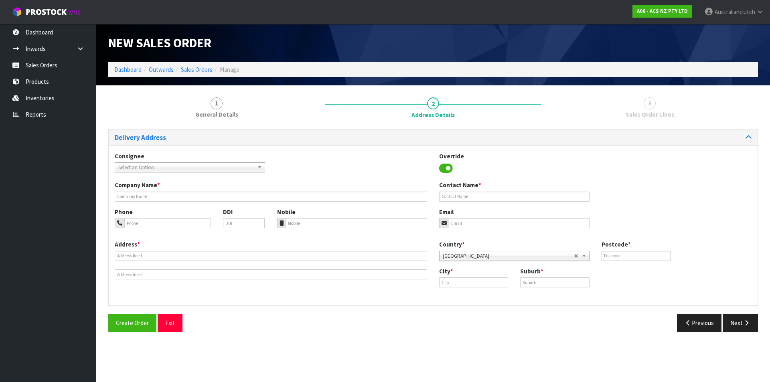
click at [137, 166] on span "Select an Option" at bounding box center [186, 168] width 136 height 10
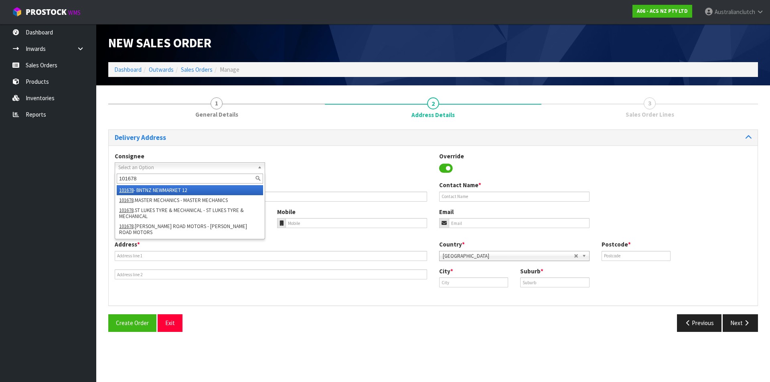
type input "101678"
click at [133, 193] on em "101678" at bounding box center [126, 190] width 14 height 7
type input "BNTNZ NEWMARKET 12"
type input "[STREET_ADDRESS]"
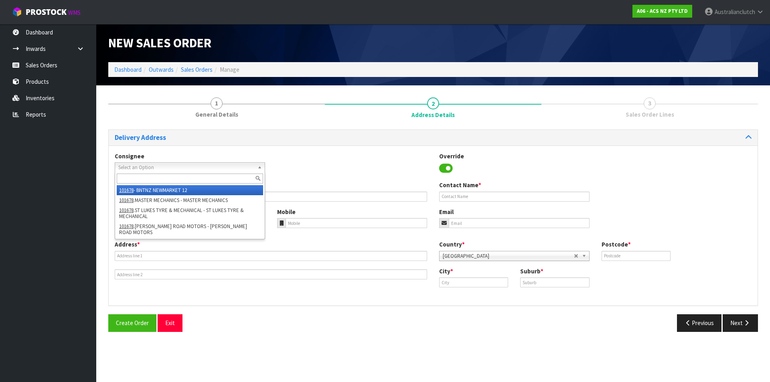
type input "1023"
type input "GRAFTON"
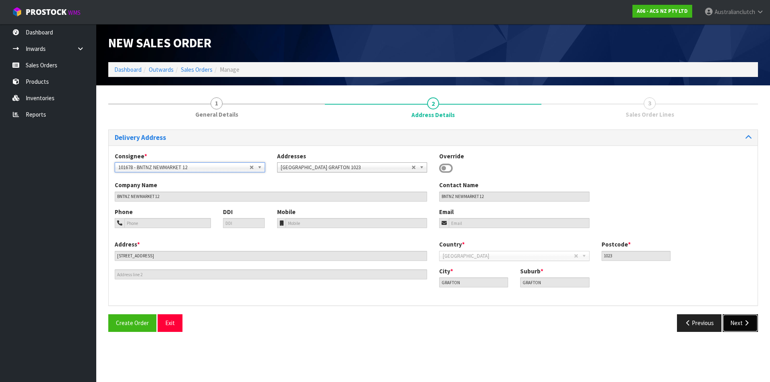
click at [736, 327] on button "Next" at bounding box center [739, 322] width 35 height 17
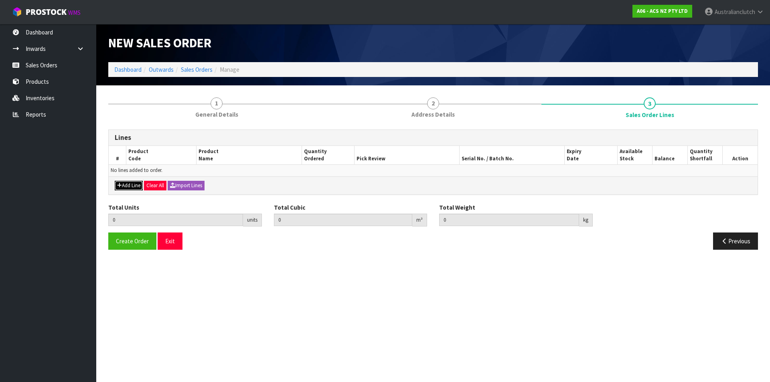
click at [133, 182] on button "Add Line" at bounding box center [129, 186] width 28 height 10
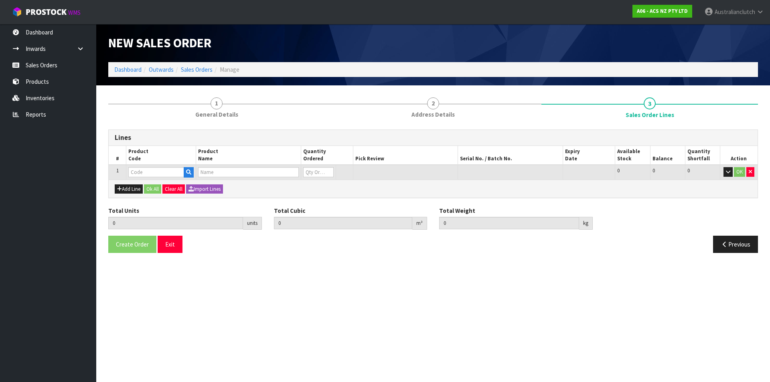
click at [141, 166] on td at bounding box center [161, 172] width 70 height 15
click at [143, 172] on input "text" at bounding box center [156, 172] width 56 height 10
type input "KTY25005"
type input "1"
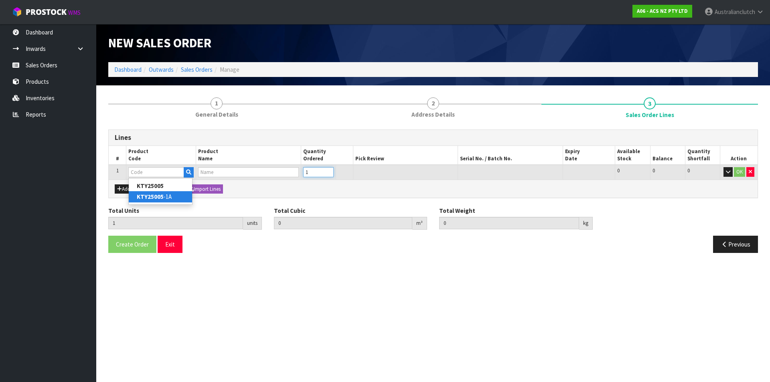
click at [328, 170] on input "1" at bounding box center [318, 172] width 30 height 10
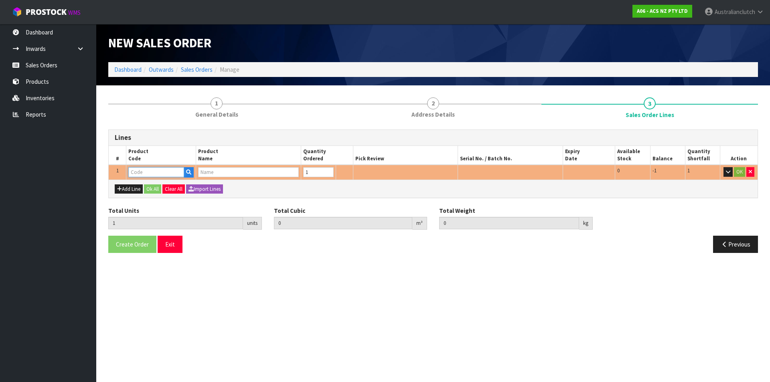
click at [142, 174] on input "text" at bounding box center [156, 172] width 56 height 10
type input "KTY25005"
type input "0"
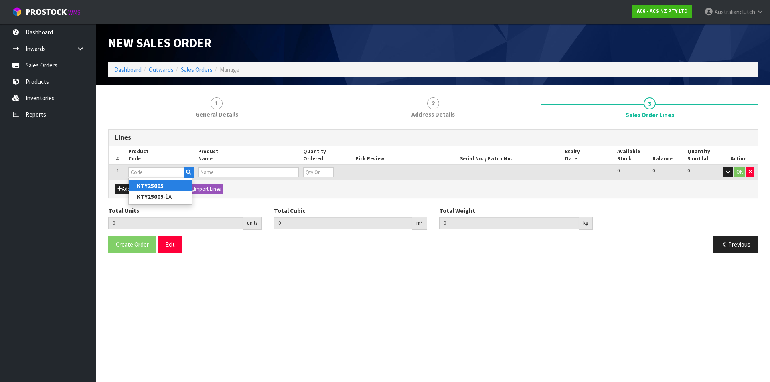
click at [158, 184] on strong "KTY25005" at bounding box center [150, 186] width 27 height 8
type input "KTY25005"
type input "0.000000"
type input "0.000"
type input "KIT STD TOYOTA HILUX 3.0L"
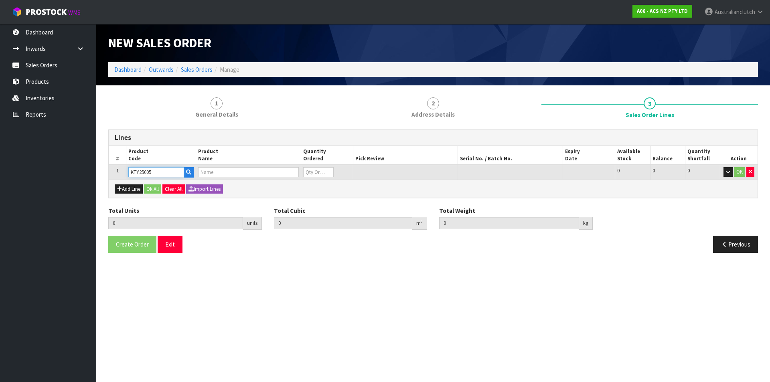
type input "0"
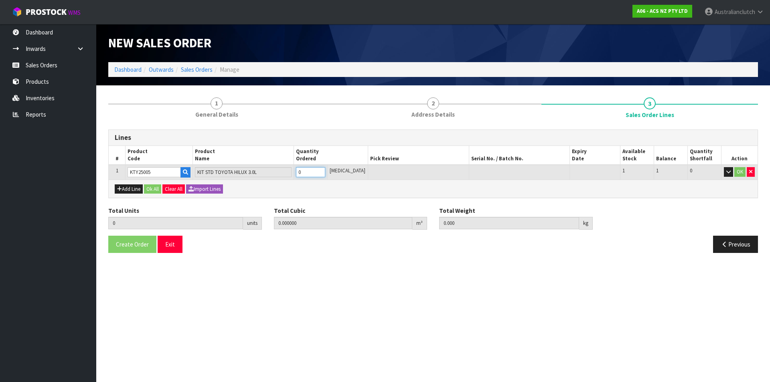
type input "1"
type input "0.01054"
type input "10.04"
type input "1"
click at [325, 171] on input "1" at bounding box center [310, 172] width 29 height 10
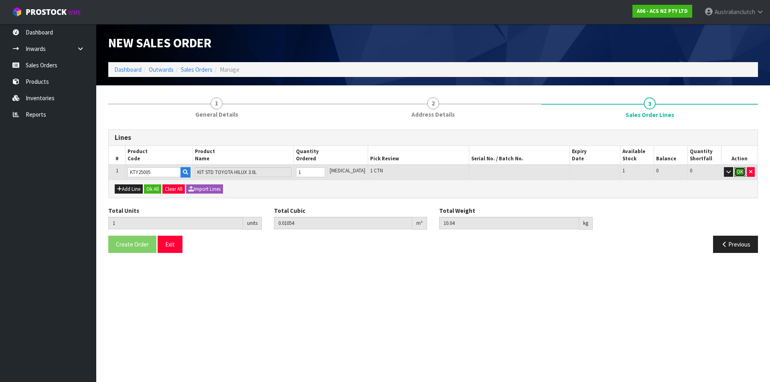
click at [740, 174] on button "OK" at bounding box center [739, 172] width 11 height 10
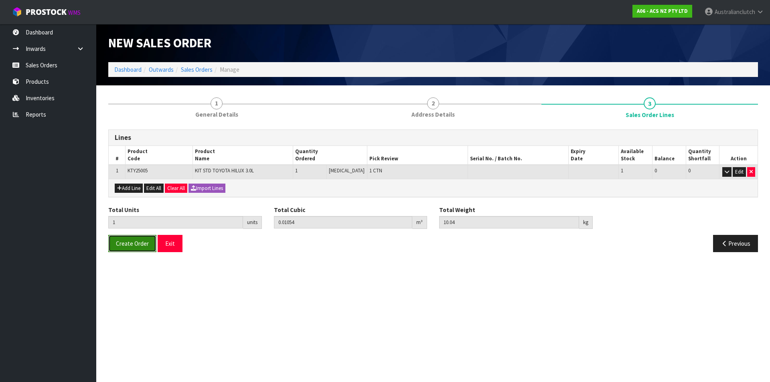
click at [135, 237] on button "Create Order" at bounding box center [132, 243] width 48 height 17
